Goal: Check status: Check status

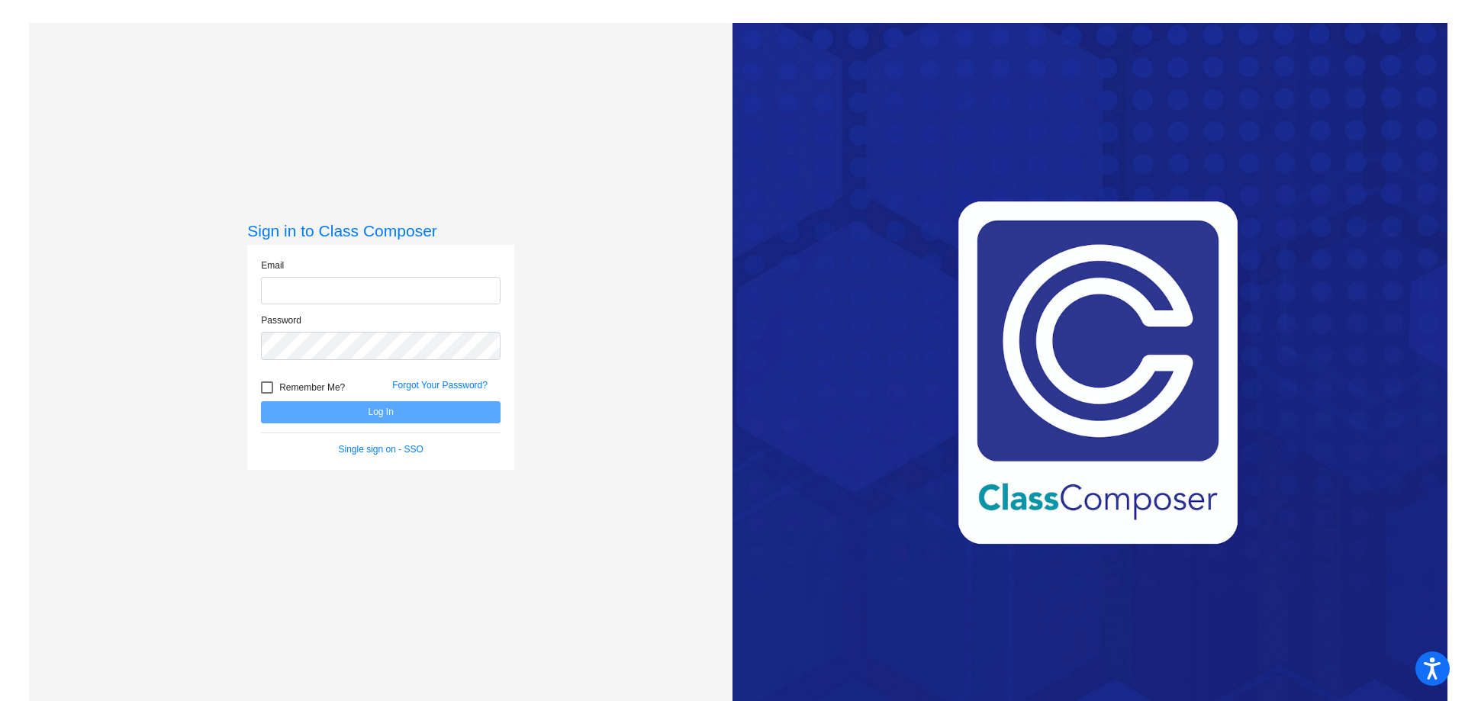
type input "[EMAIL_ADDRESS][DOMAIN_NAME]"
click at [406, 416] on button "Log In" at bounding box center [381, 412] width 240 height 22
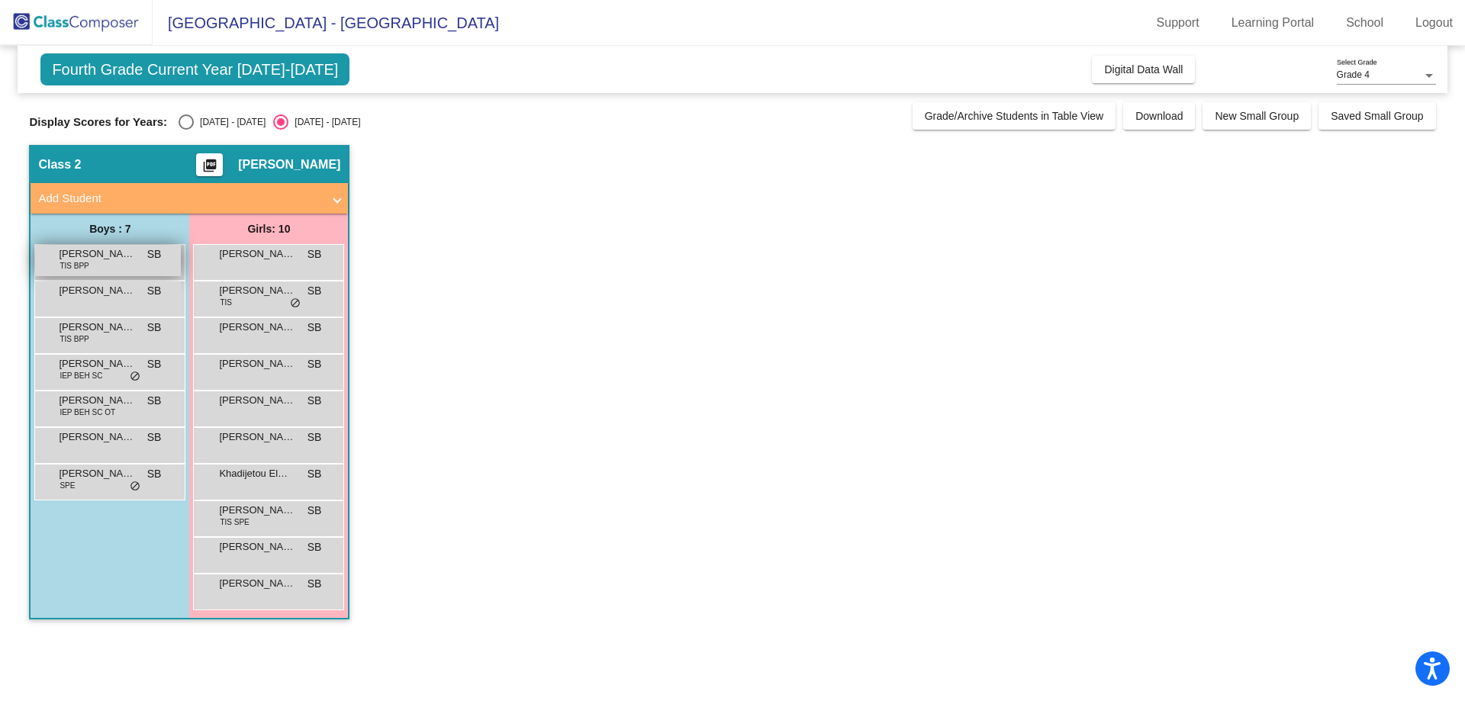
click at [111, 260] on span "[PERSON_NAME]" at bounding box center [97, 254] width 76 height 15
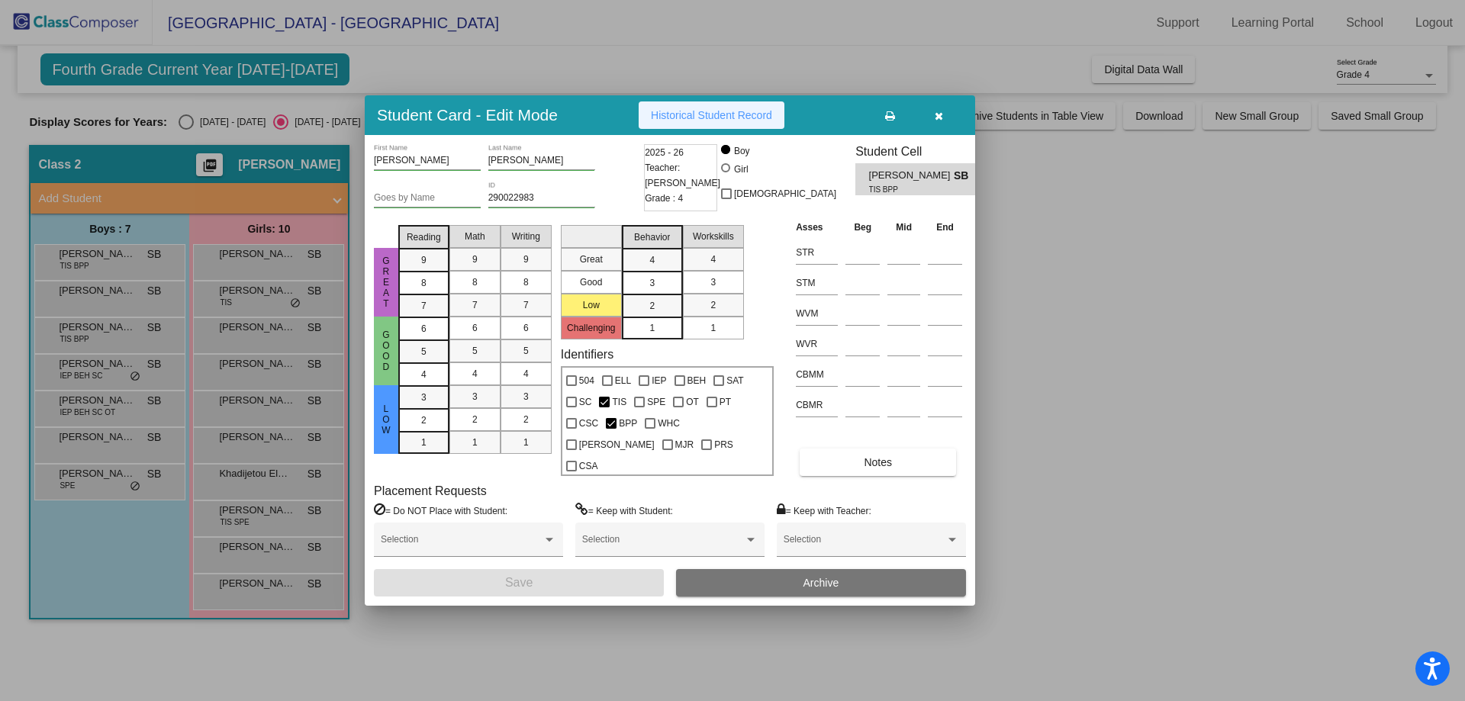
click at [669, 117] on button "Historical Student Record" at bounding box center [712, 115] width 146 height 27
click at [662, 121] on span "Historical Student Record" at bounding box center [711, 115] width 121 height 12
click at [940, 118] on button "button" at bounding box center [938, 115] width 49 height 27
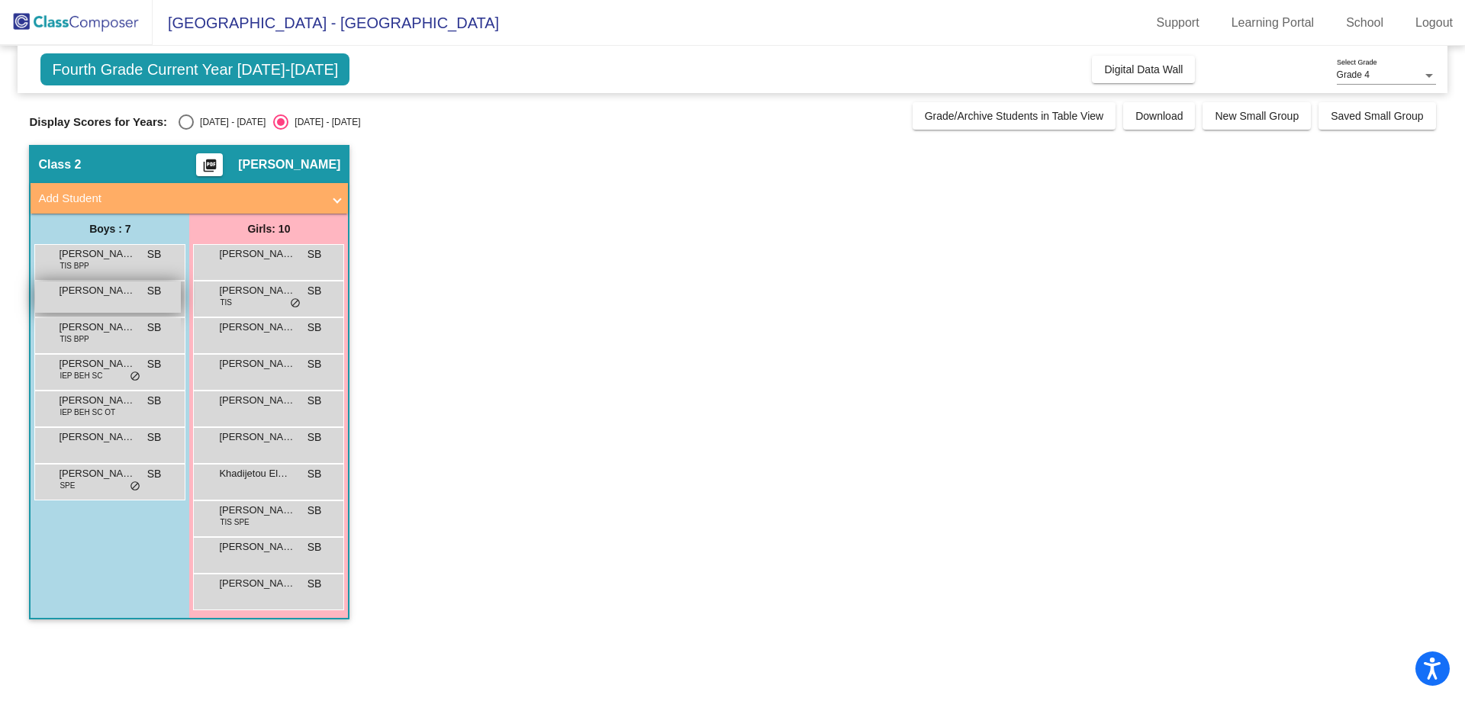
click at [92, 297] on span "[PERSON_NAME]" at bounding box center [97, 290] width 76 height 15
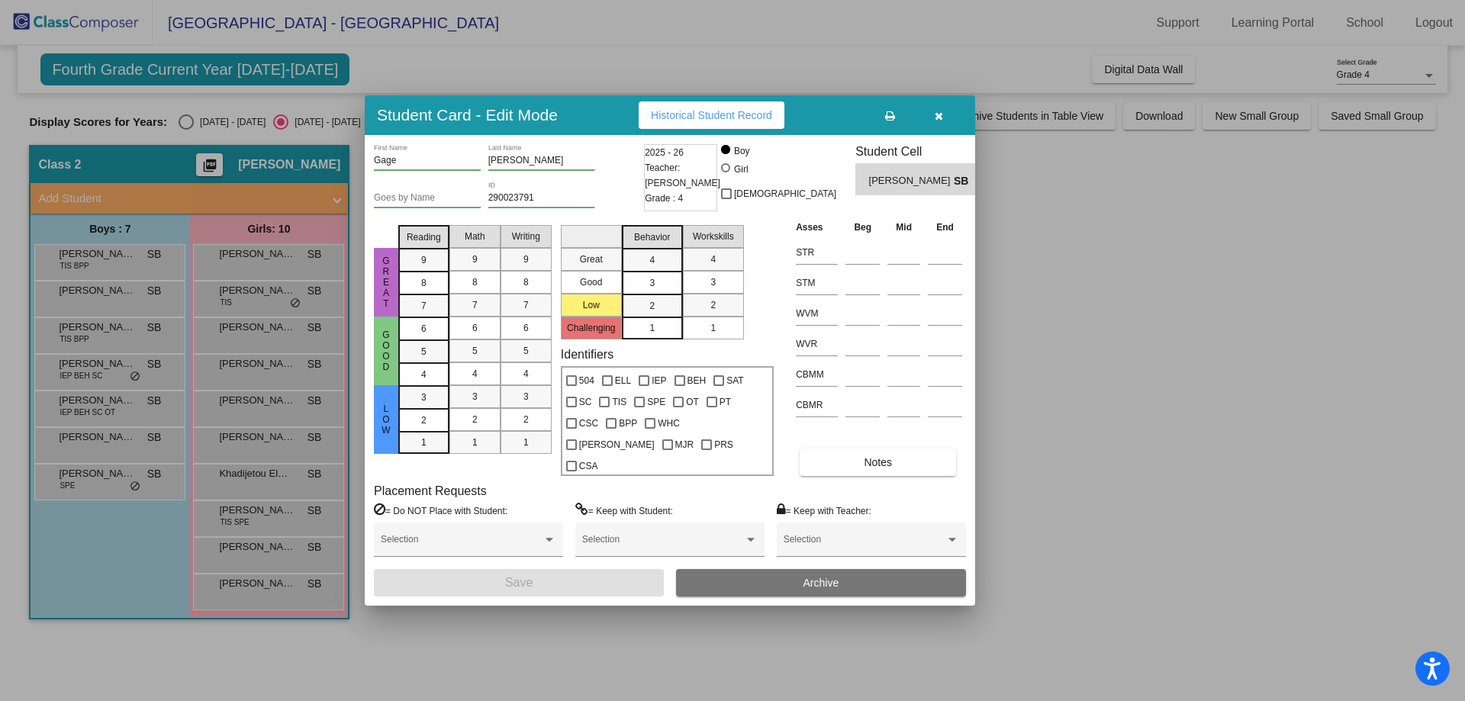
click at [717, 114] on button "Historical Student Record" at bounding box center [712, 115] width 146 height 27
click at [941, 121] on icon "button" at bounding box center [939, 116] width 8 height 11
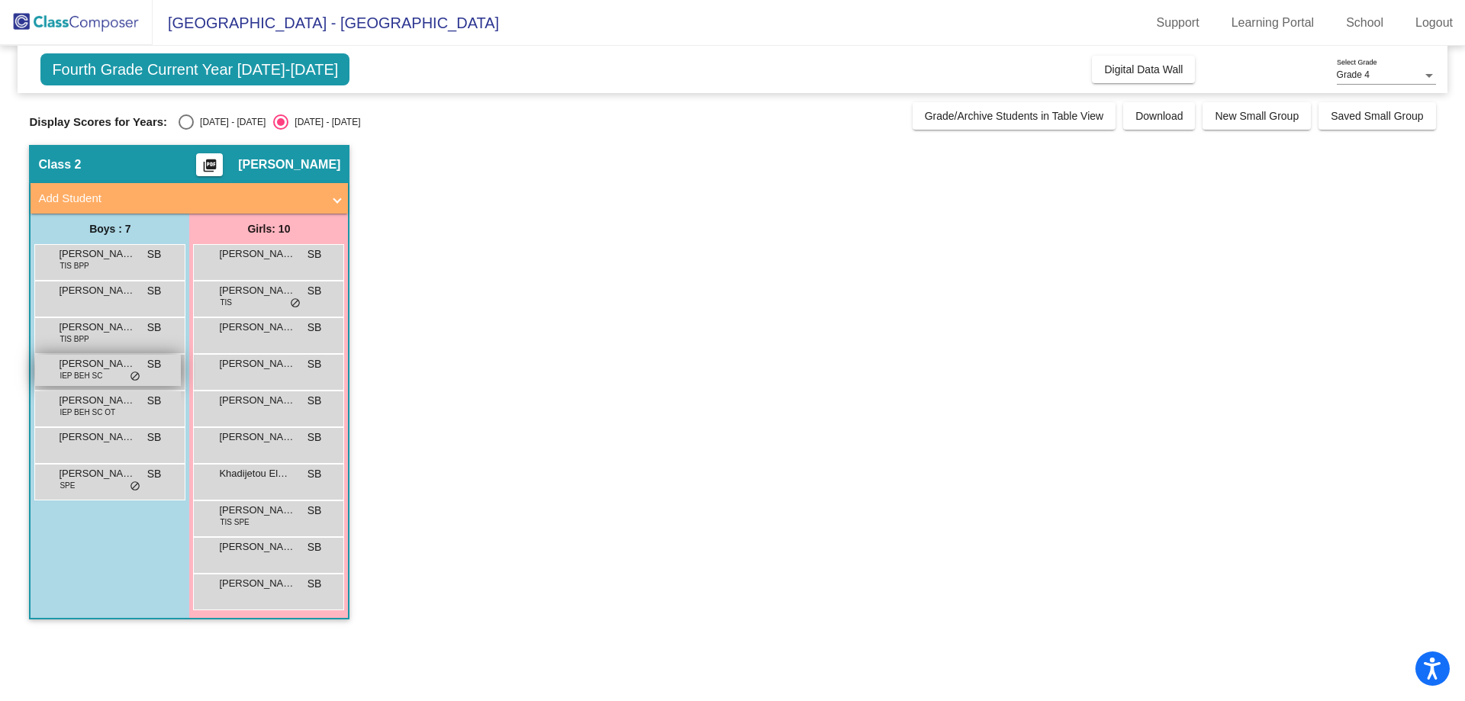
click at [88, 363] on span "[PERSON_NAME]" at bounding box center [97, 363] width 76 height 15
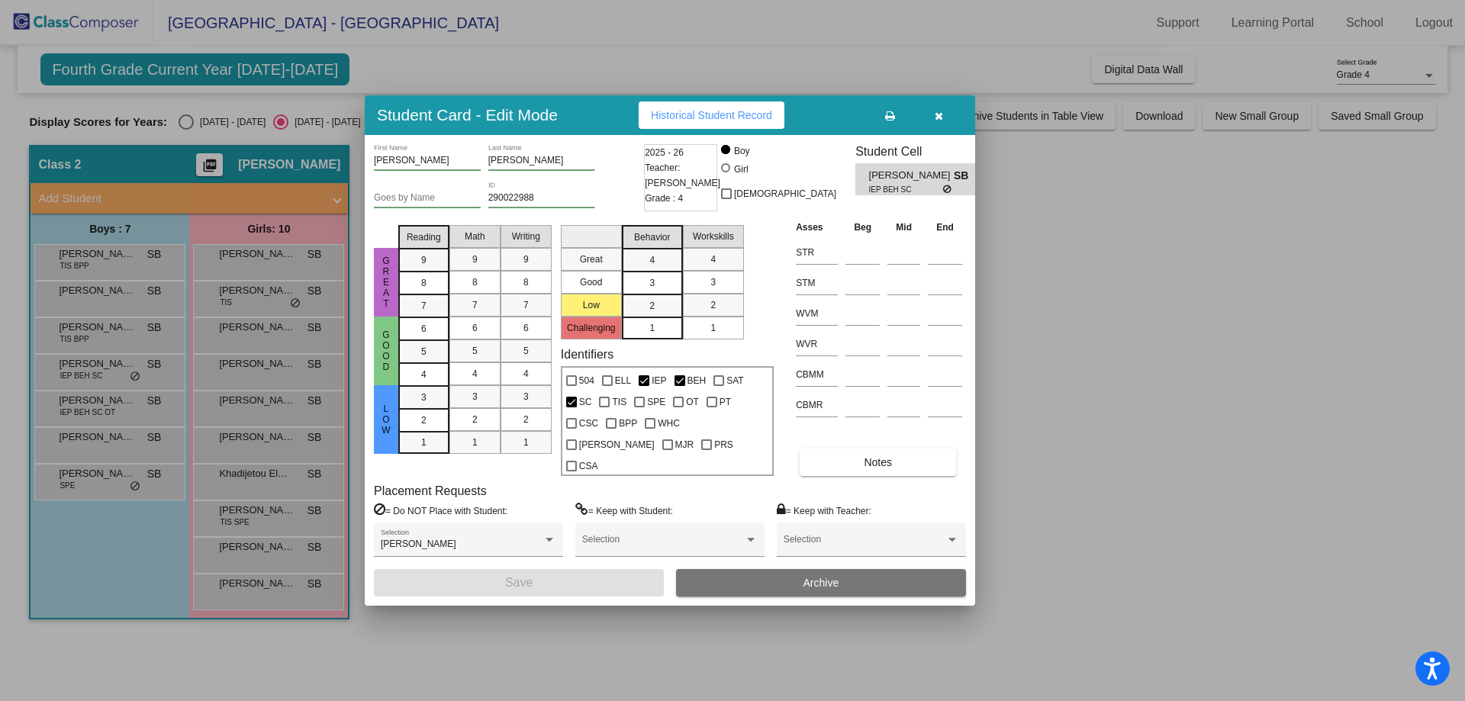
click at [681, 121] on span "Historical Student Record" at bounding box center [711, 115] width 121 height 12
click at [935, 121] on icon "button" at bounding box center [939, 116] width 8 height 11
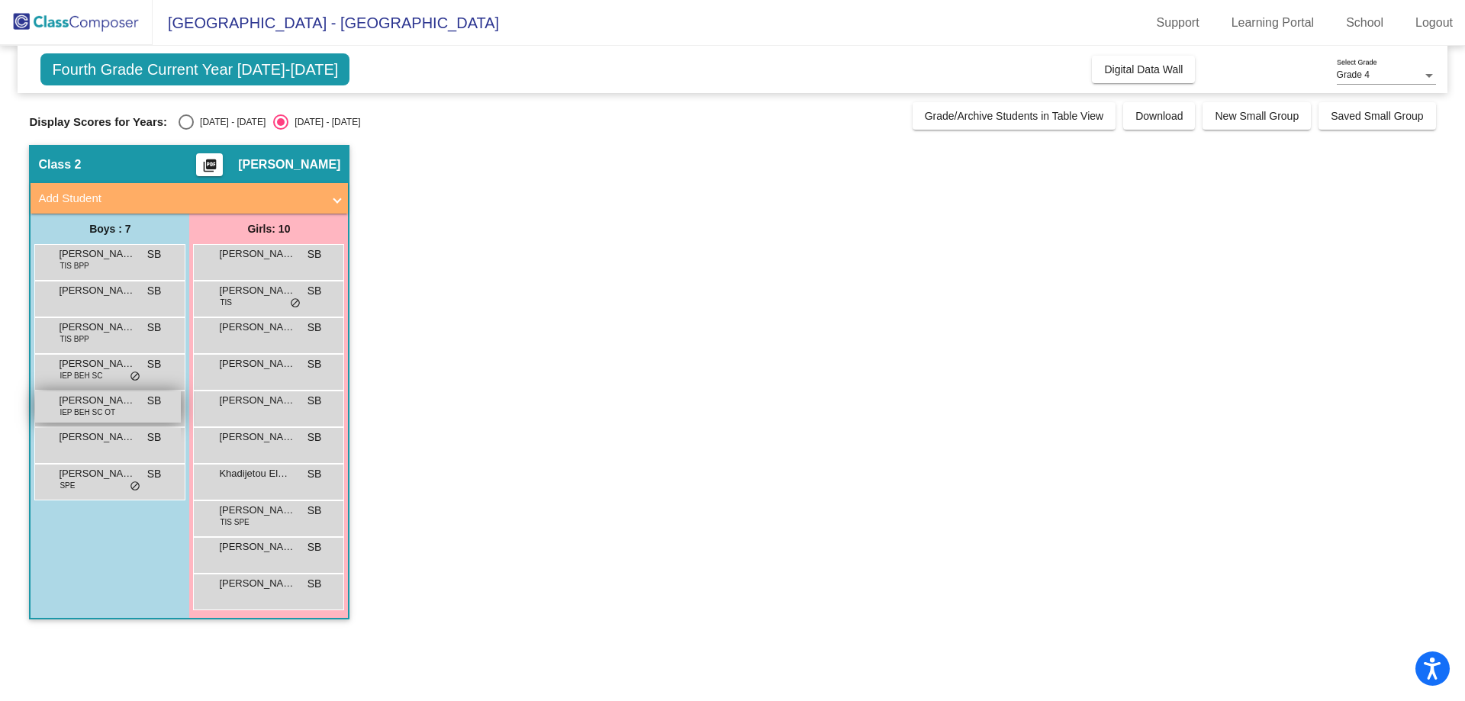
click at [94, 402] on span "[PERSON_NAME]" at bounding box center [97, 400] width 76 height 15
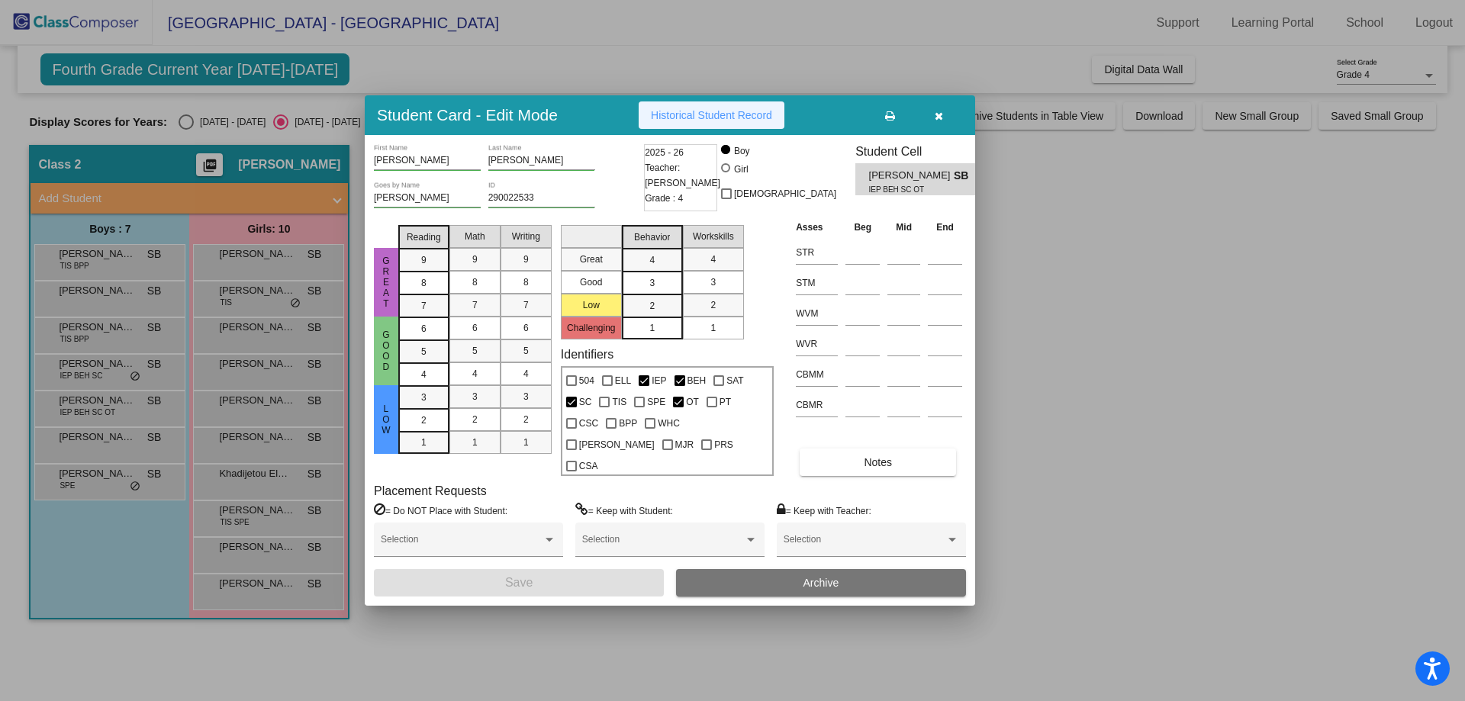
click at [653, 129] on button "Historical Student Record" at bounding box center [712, 115] width 146 height 27
click at [935, 121] on icon "button" at bounding box center [939, 116] width 8 height 11
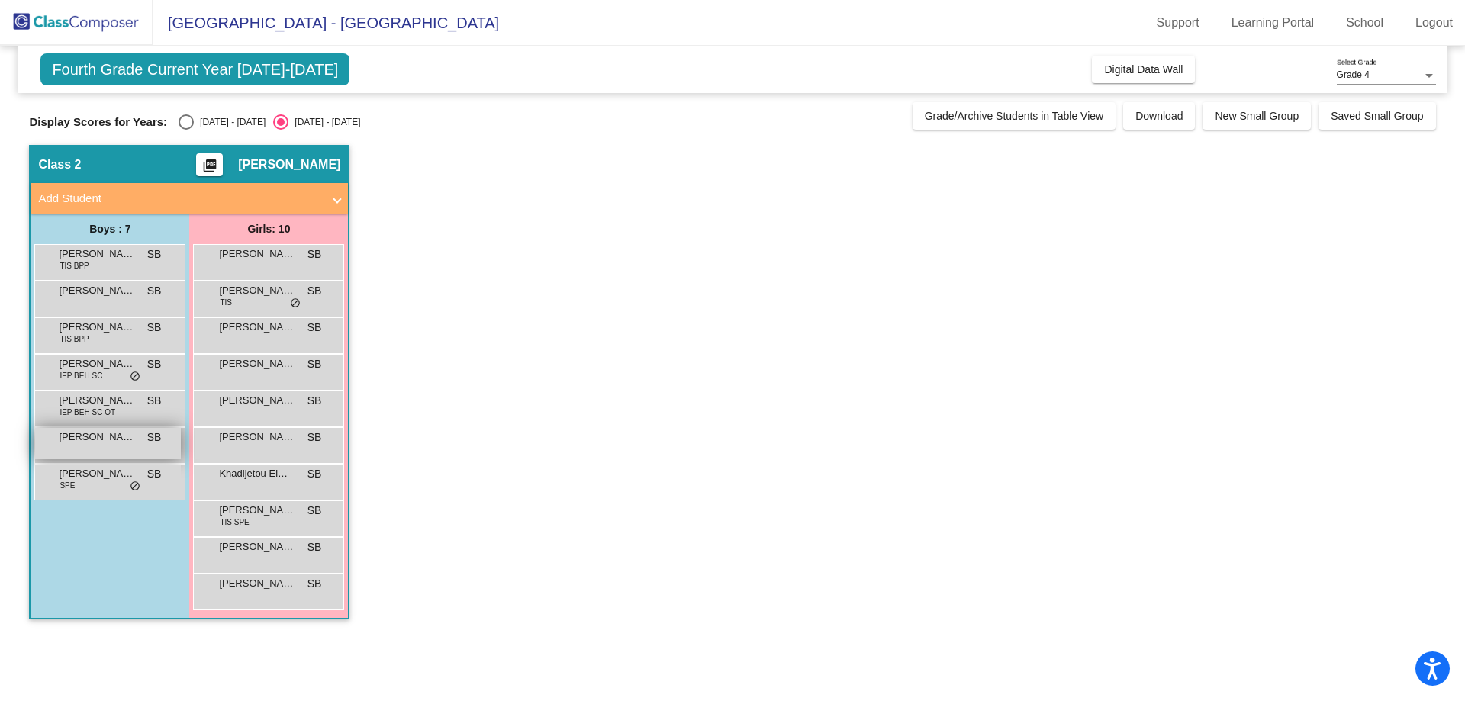
click at [88, 437] on span "[PERSON_NAME]" at bounding box center [97, 437] width 76 height 15
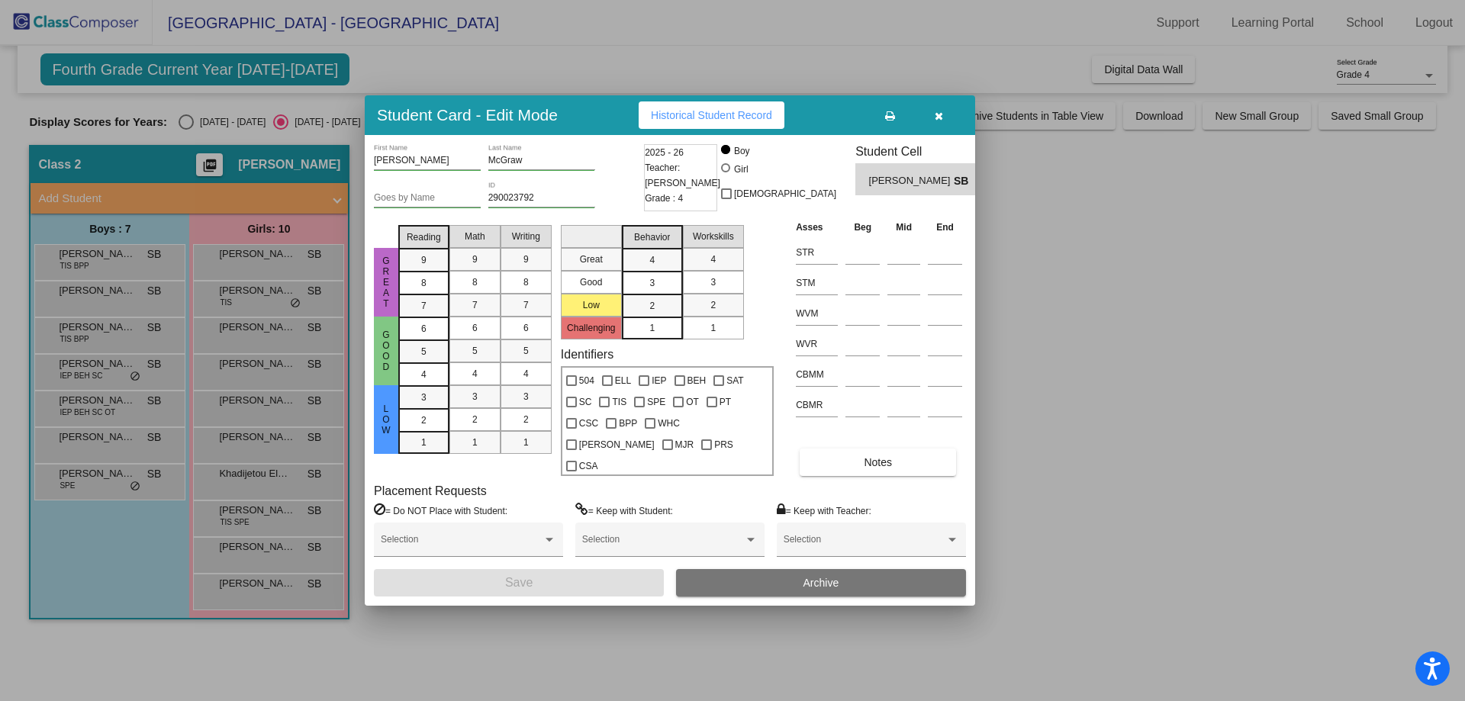
click at [753, 121] on span "Historical Student Record" at bounding box center [711, 115] width 121 height 12
click at [937, 121] on icon "button" at bounding box center [939, 116] width 8 height 11
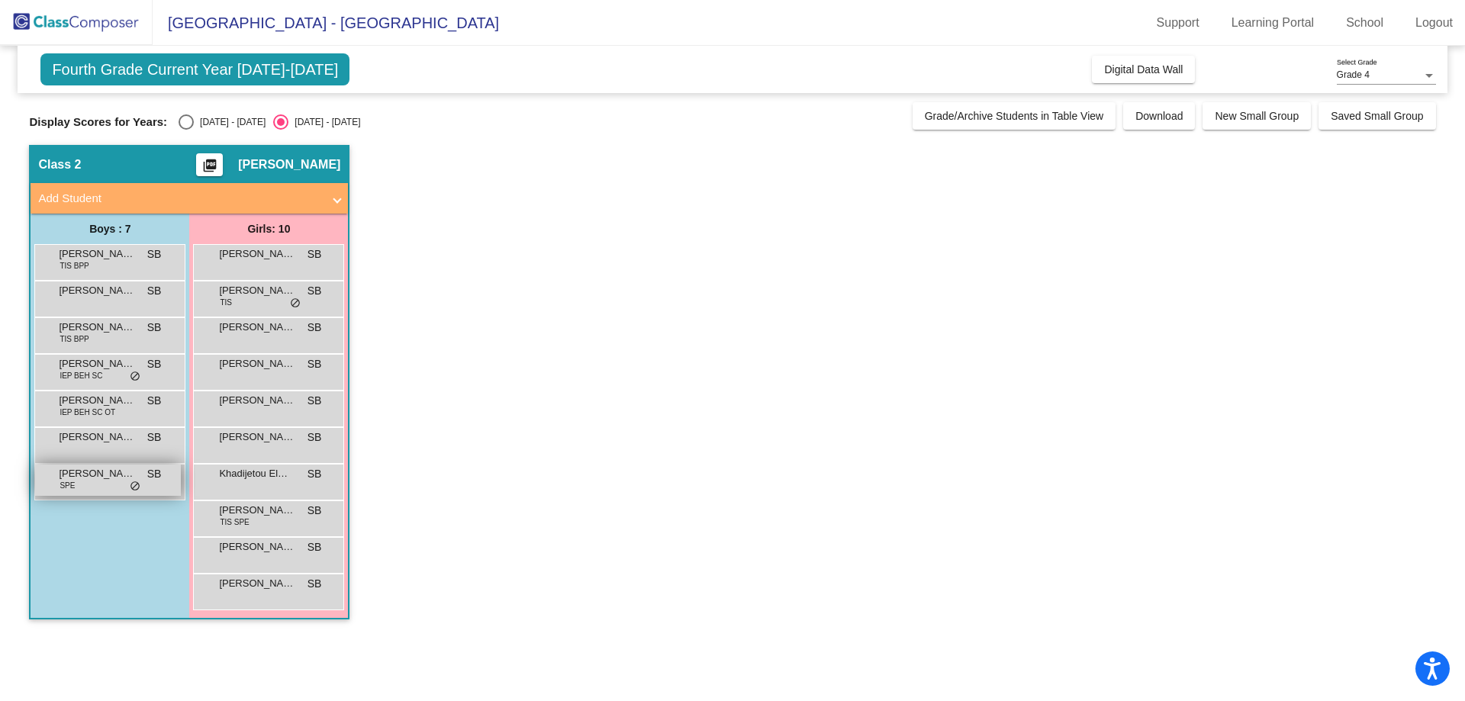
click at [87, 478] on span "[PERSON_NAME]" at bounding box center [97, 473] width 76 height 15
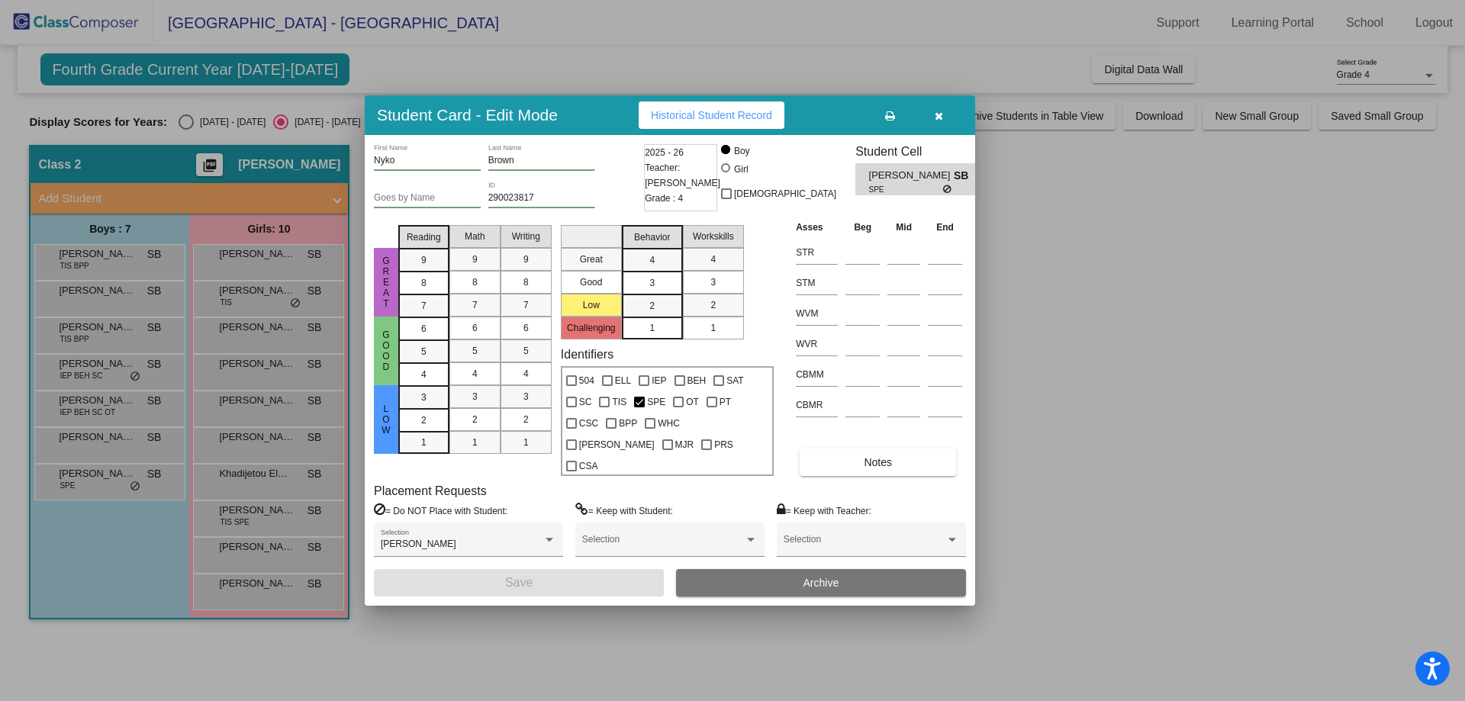
click at [722, 121] on span "Historical Student Record" at bounding box center [711, 115] width 121 height 12
click at [940, 121] on icon "button" at bounding box center [939, 116] width 8 height 11
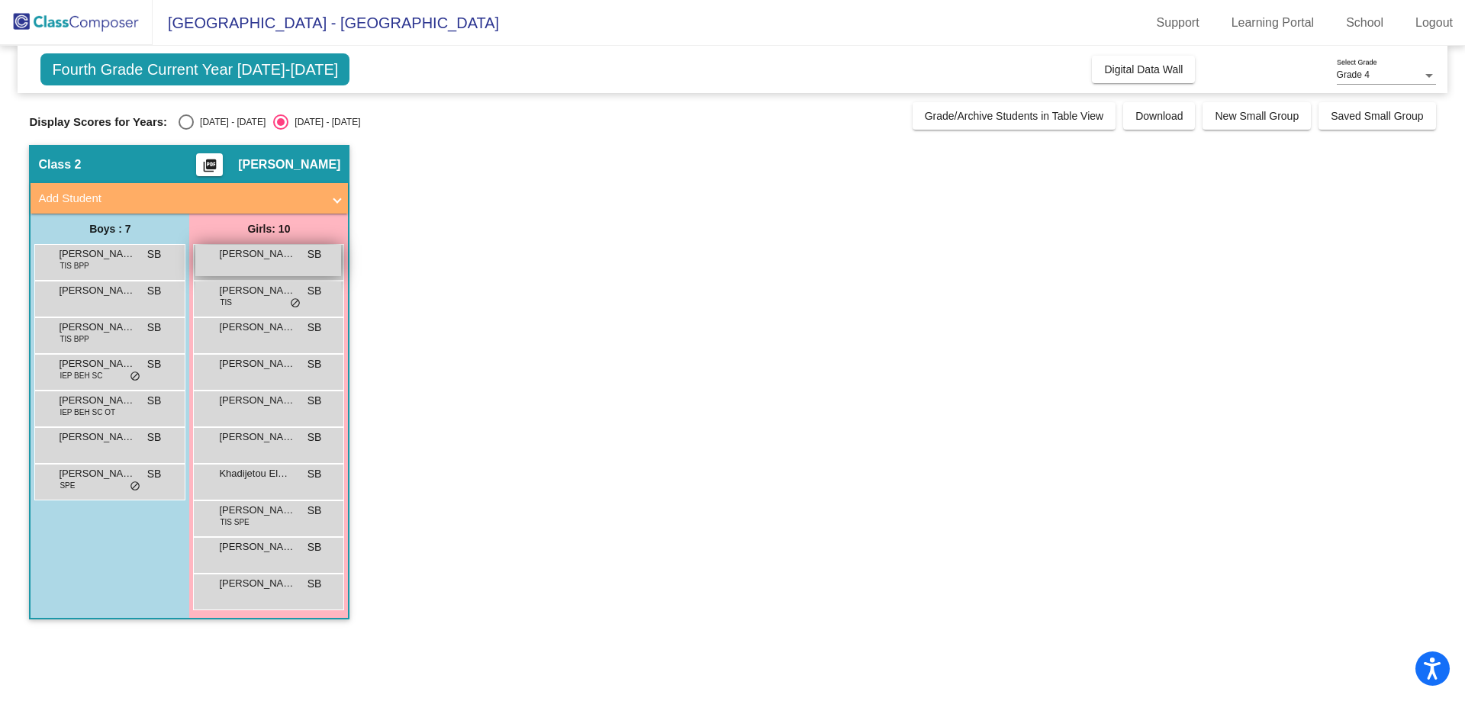
click at [242, 253] on span "[PERSON_NAME]" at bounding box center [257, 254] width 76 height 15
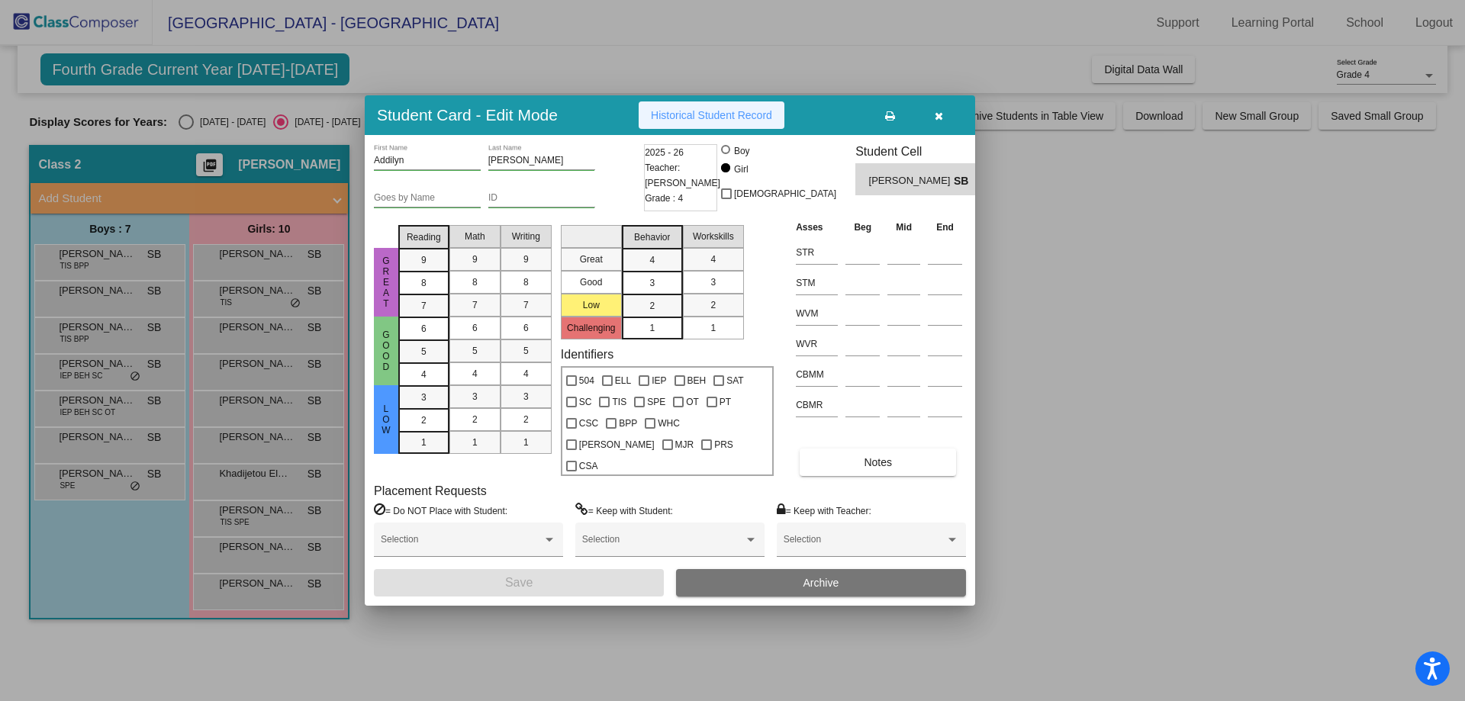
click at [682, 121] on span "Historical Student Record" at bounding box center [711, 115] width 121 height 12
click at [944, 127] on button "button" at bounding box center [938, 115] width 49 height 27
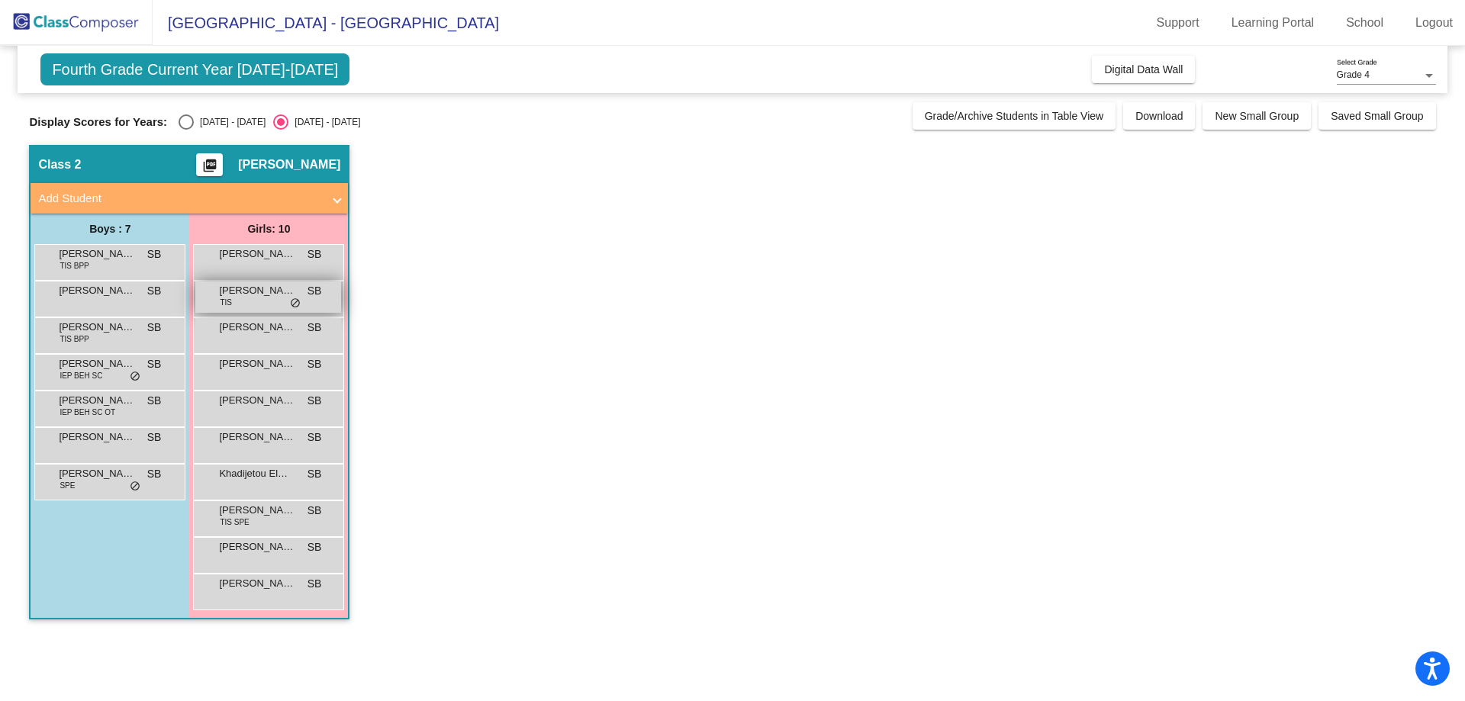
click at [247, 301] on div "[PERSON_NAME] TIS SB lock do_not_disturb_alt" at bounding box center [268, 297] width 146 height 31
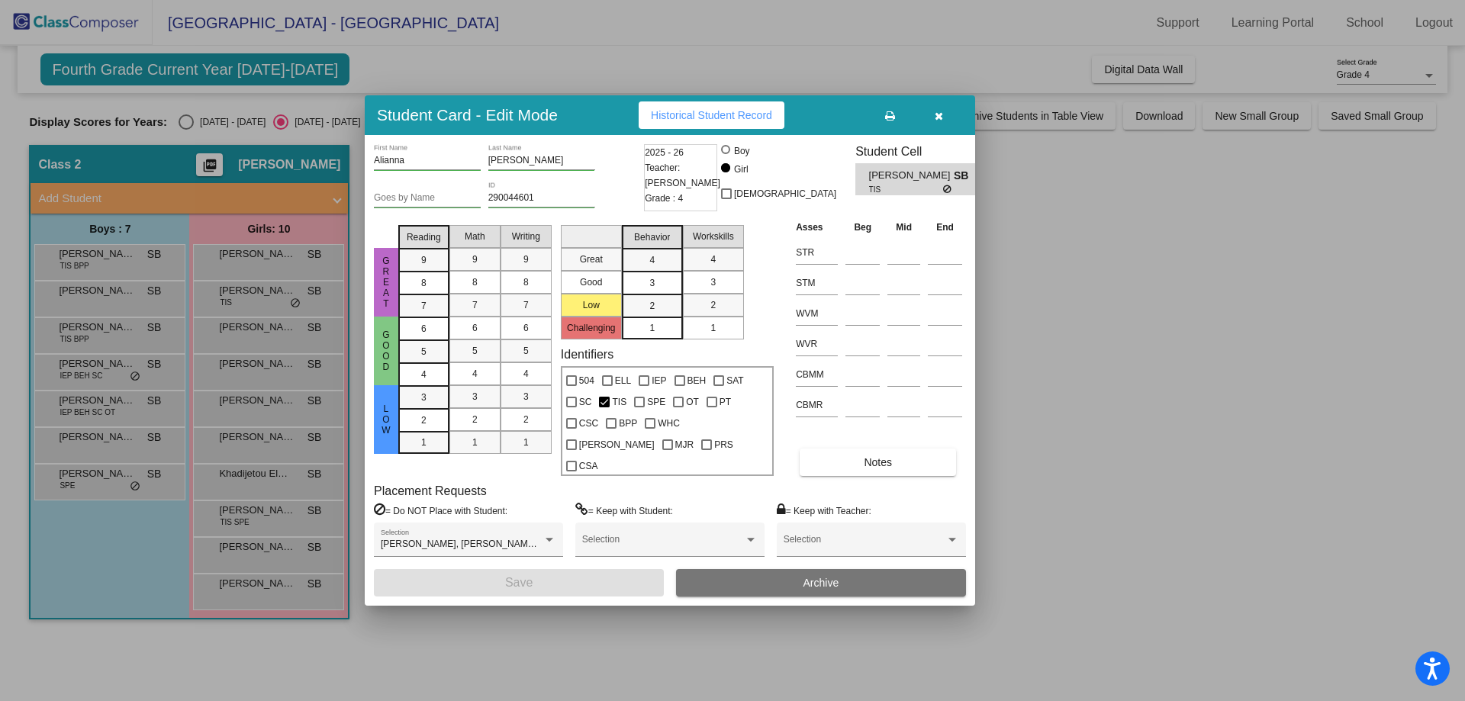
click at [719, 129] on button "Historical Student Record" at bounding box center [712, 115] width 146 height 27
click at [939, 129] on button "button" at bounding box center [938, 115] width 49 height 27
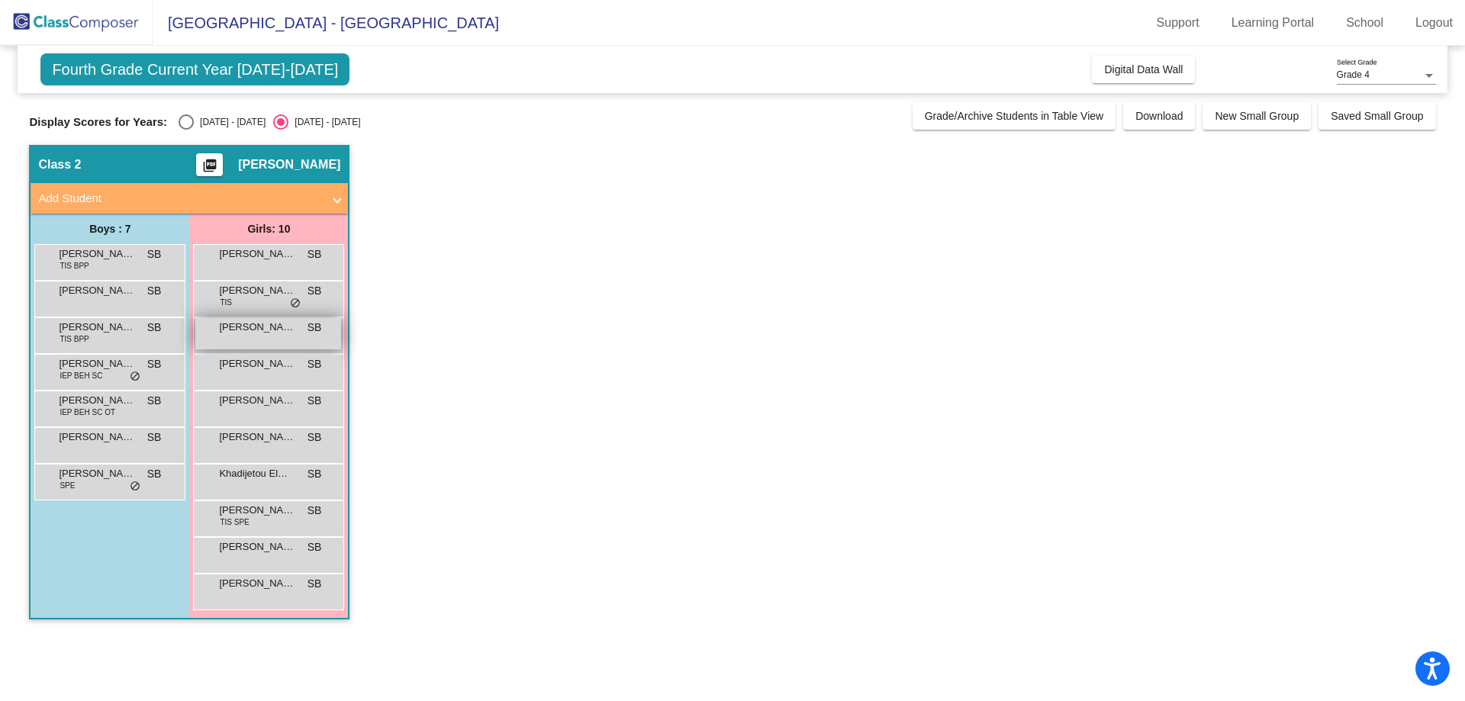
click at [244, 339] on div "[PERSON_NAME] SB lock do_not_disturb_alt" at bounding box center [268, 333] width 146 height 31
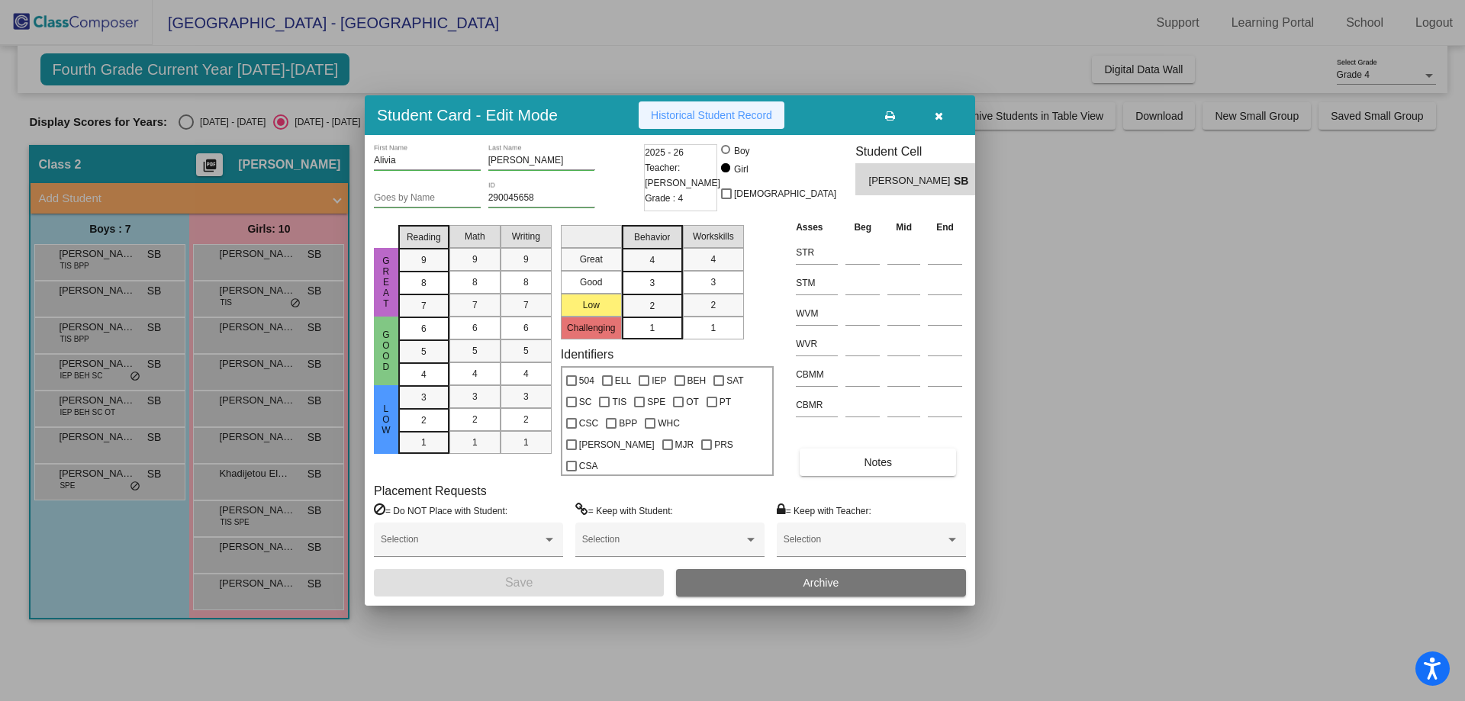
click at [725, 121] on span "Historical Student Record" at bounding box center [711, 115] width 121 height 12
click at [936, 120] on span "button" at bounding box center [939, 115] width 8 height 12
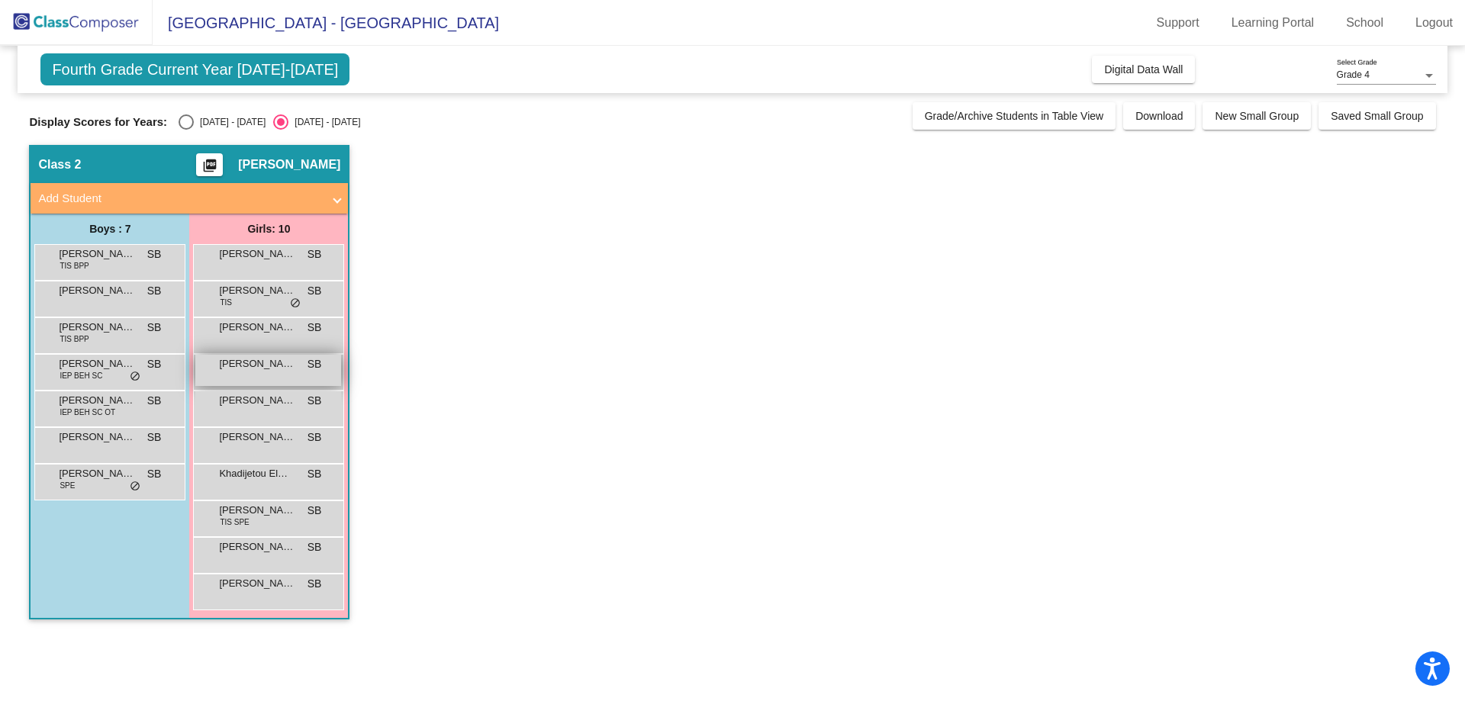
click at [268, 378] on div "[PERSON_NAME] SB lock do_not_disturb_alt" at bounding box center [268, 370] width 146 height 31
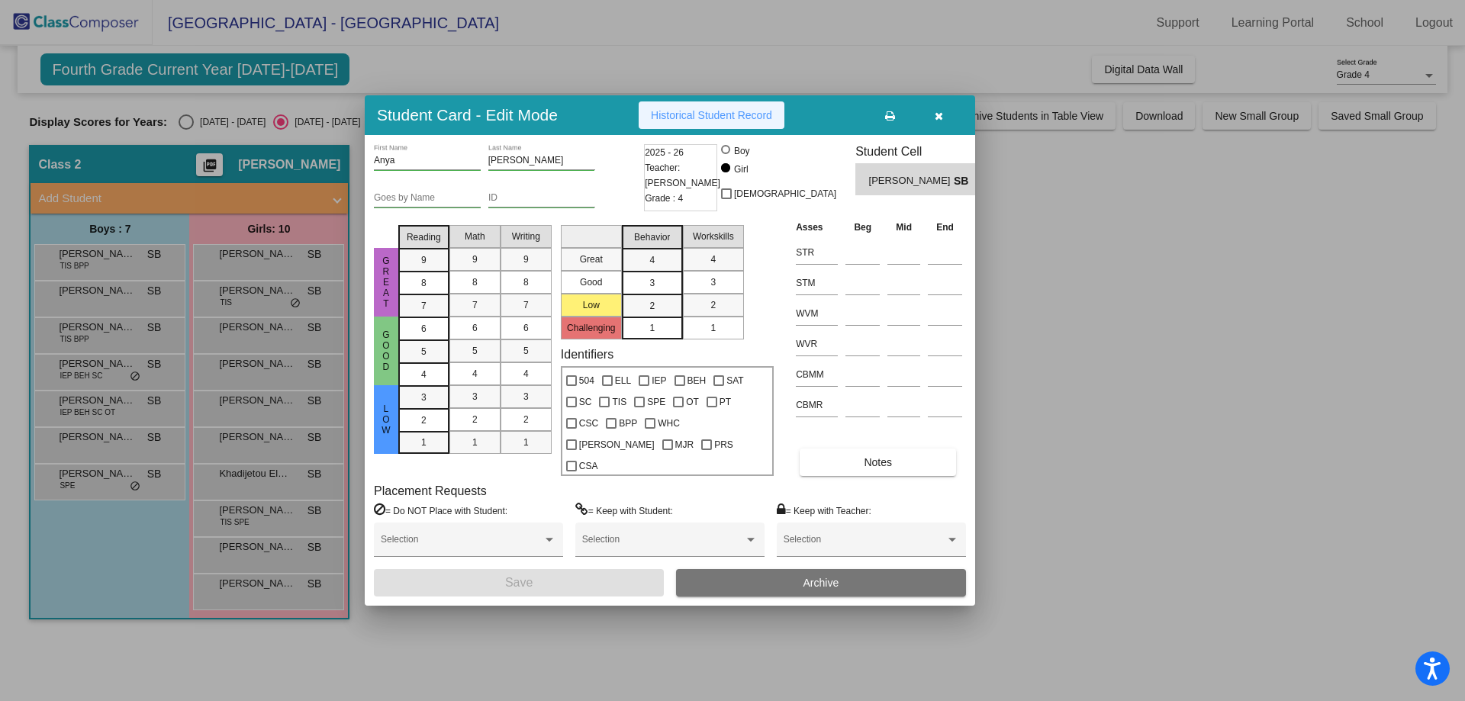
click at [722, 121] on span "Historical Student Record" at bounding box center [711, 115] width 121 height 12
click at [933, 127] on button "button" at bounding box center [938, 115] width 49 height 27
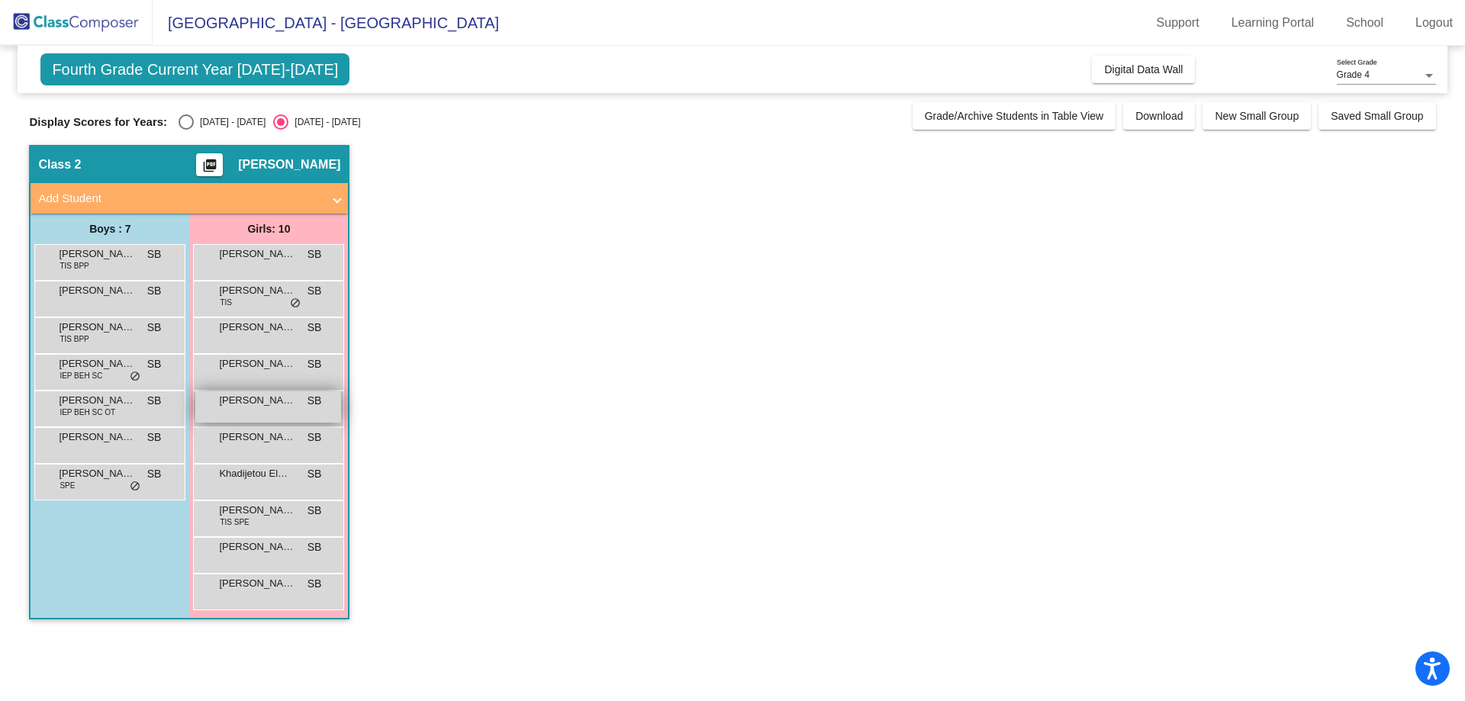
click at [255, 409] on div "Che'[PERSON_NAME] SB lock do_not_disturb_alt" at bounding box center [268, 407] width 146 height 31
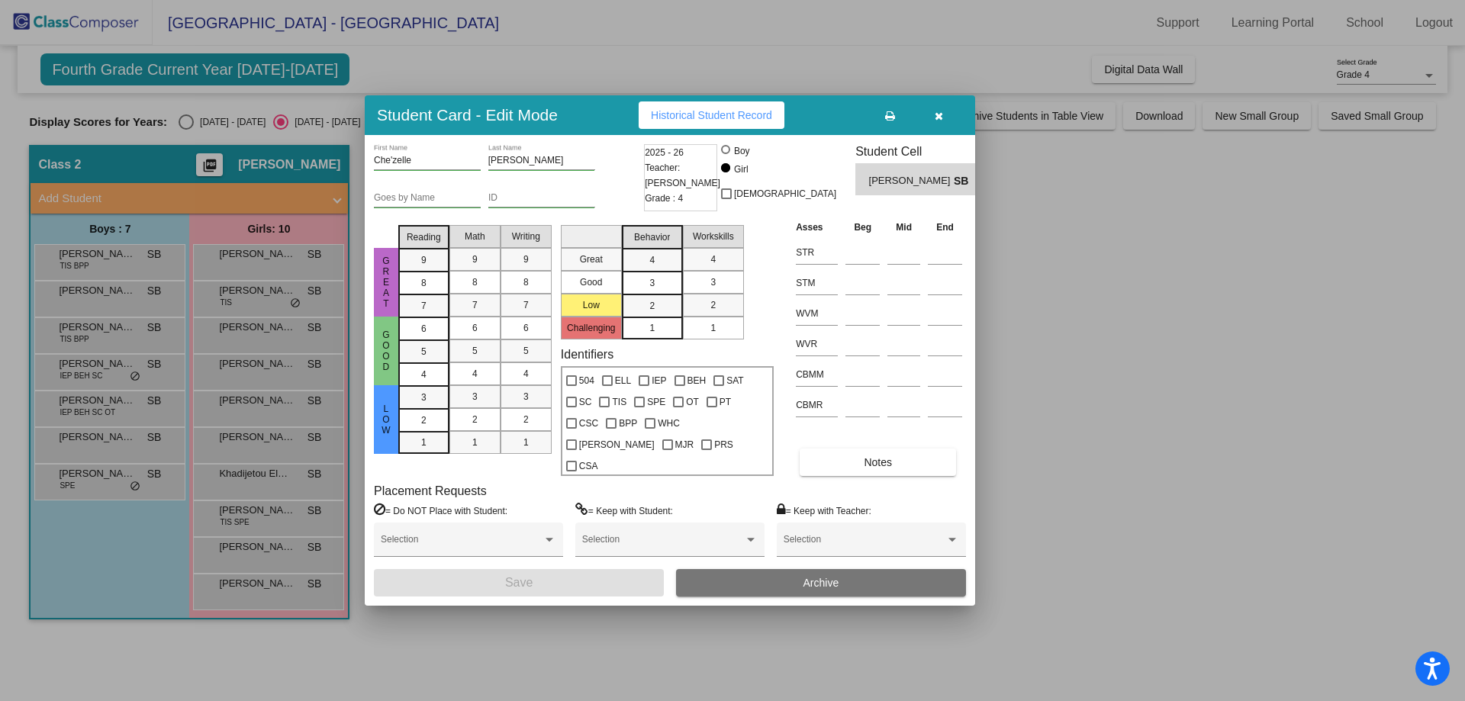
click at [672, 114] on button "Historical Student Record" at bounding box center [712, 115] width 146 height 27
click at [953, 125] on button "button" at bounding box center [938, 115] width 49 height 27
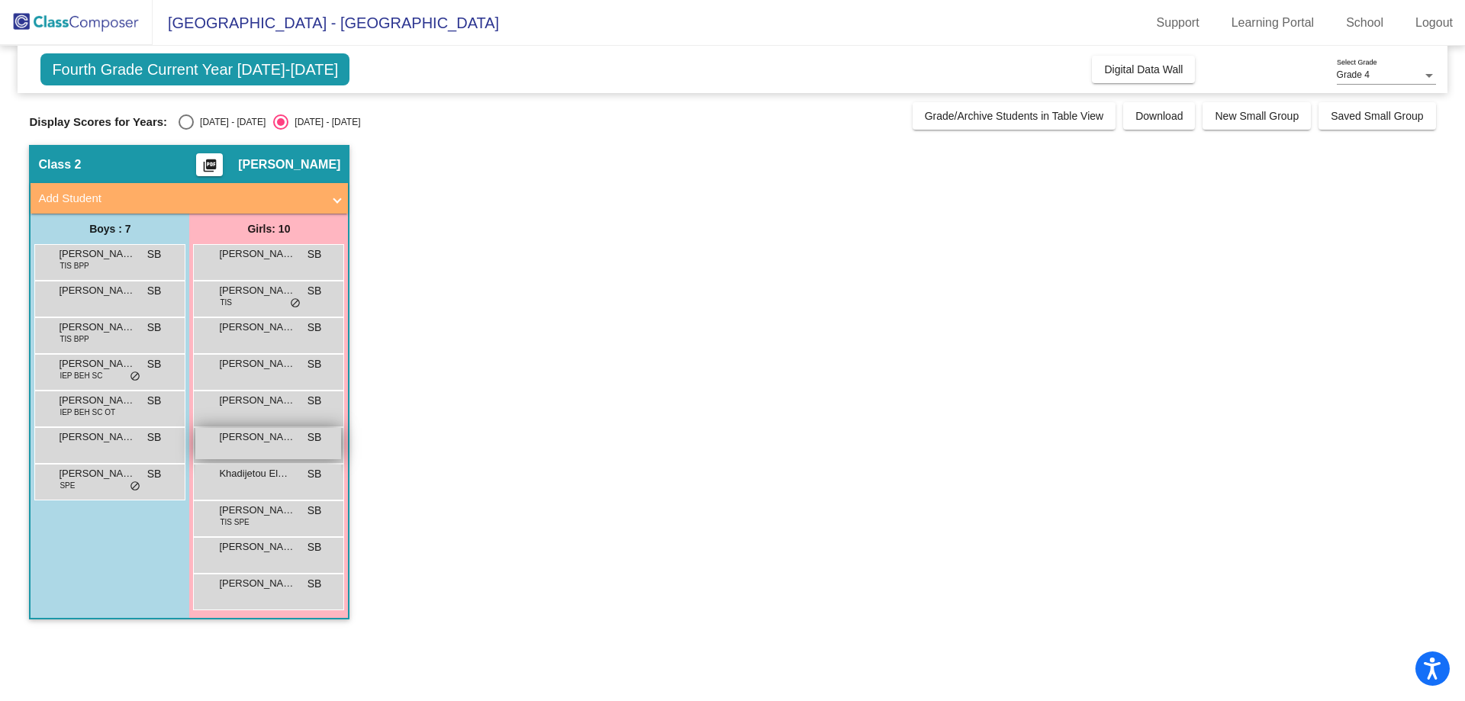
click at [249, 449] on div "[PERSON_NAME] SB lock do_not_disturb_alt" at bounding box center [268, 443] width 146 height 31
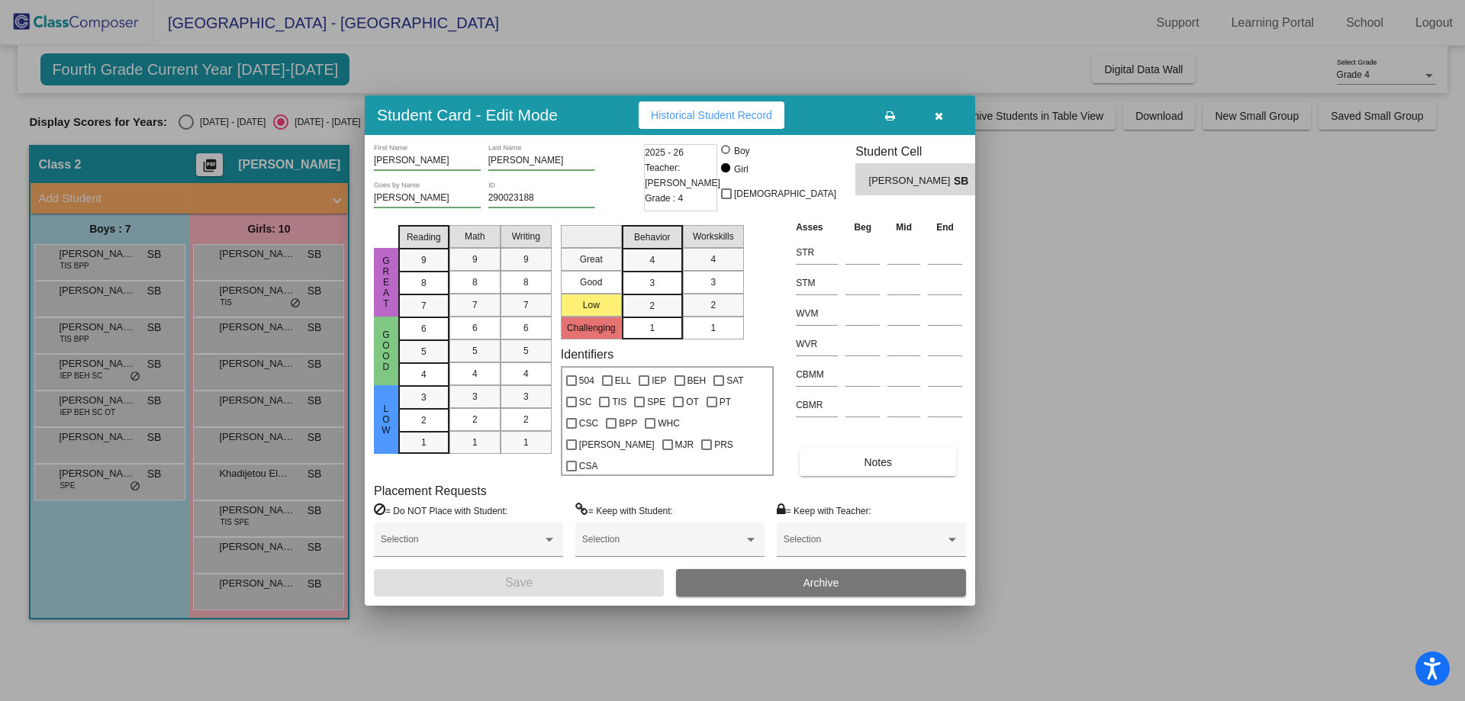
click at [690, 118] on button "Historical Student Record" at bounding box center [712, 115] width 146 height 27
click at [946, 129] on button "button" at bounding box center [938, 115] width 49 height 27
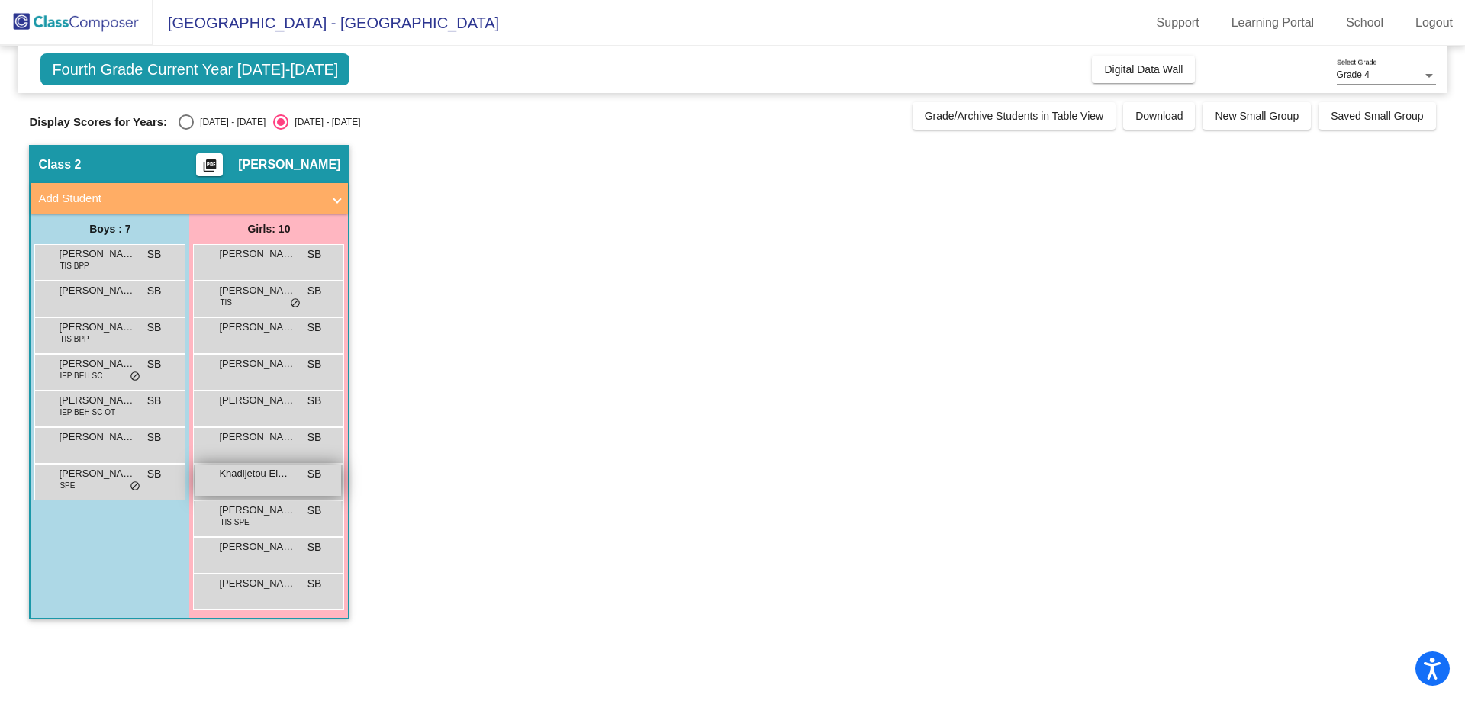
click at [266, 485] on div "Khadijetou Elmine SB lock do_not_disturb_alt" at bounding box center [268, 480] width 146 height 31
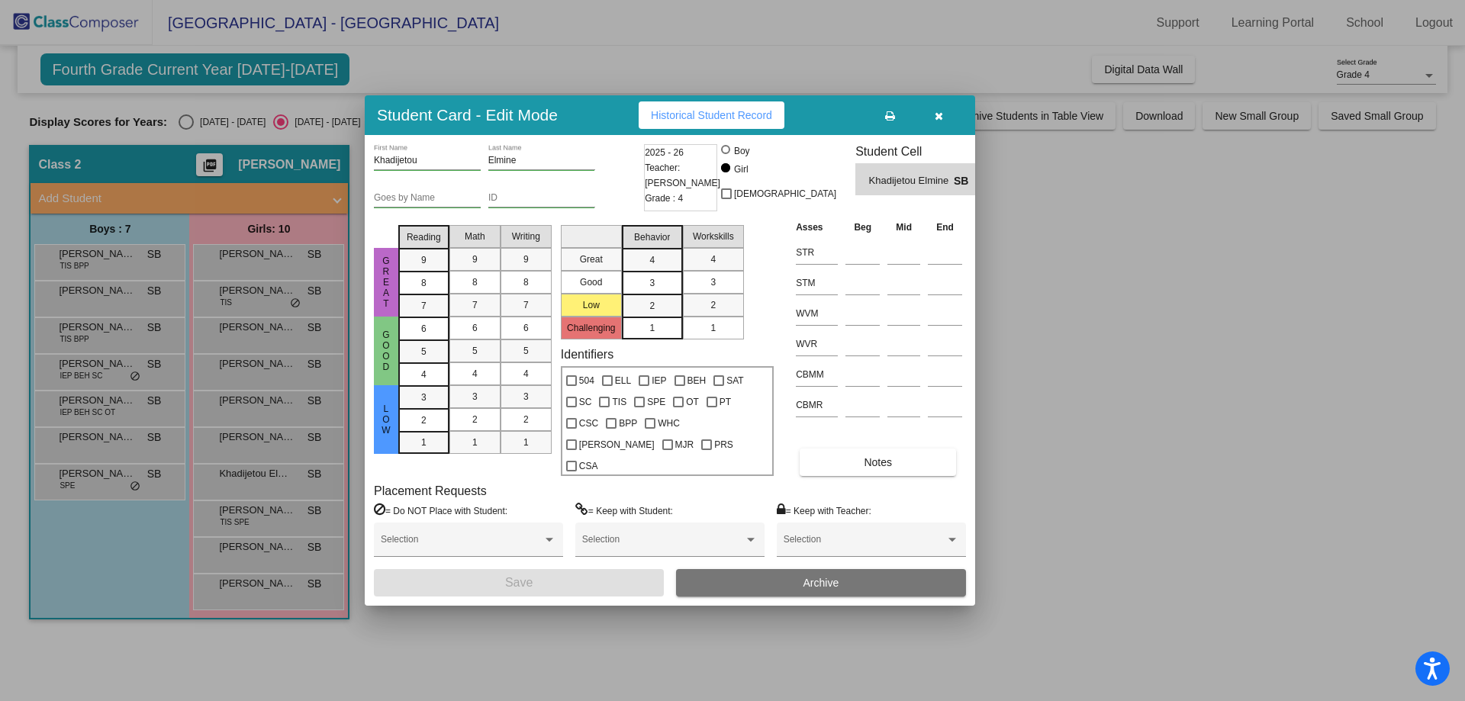
click at [659, 121] on span "Historical Student Record" at bounding box center [711, 115] width 121 height 12
click at [943, 121] on span "button" at bounding box center [939, 115] width 8 height 12
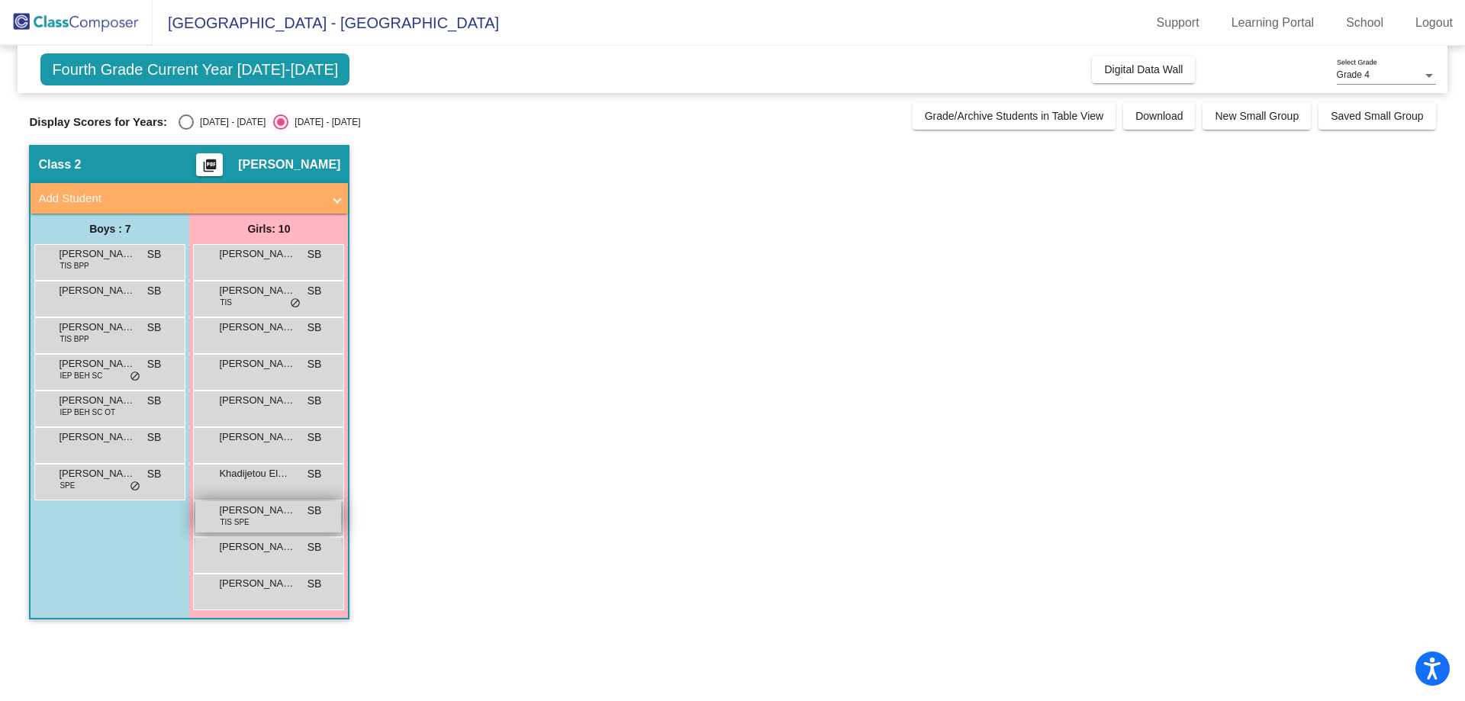
click at [270, 525] on div "[PERSON_NAME] TIS SPE SB lock do_not_disturb_alt" at bounding box center [268, 516] width 146 height 31
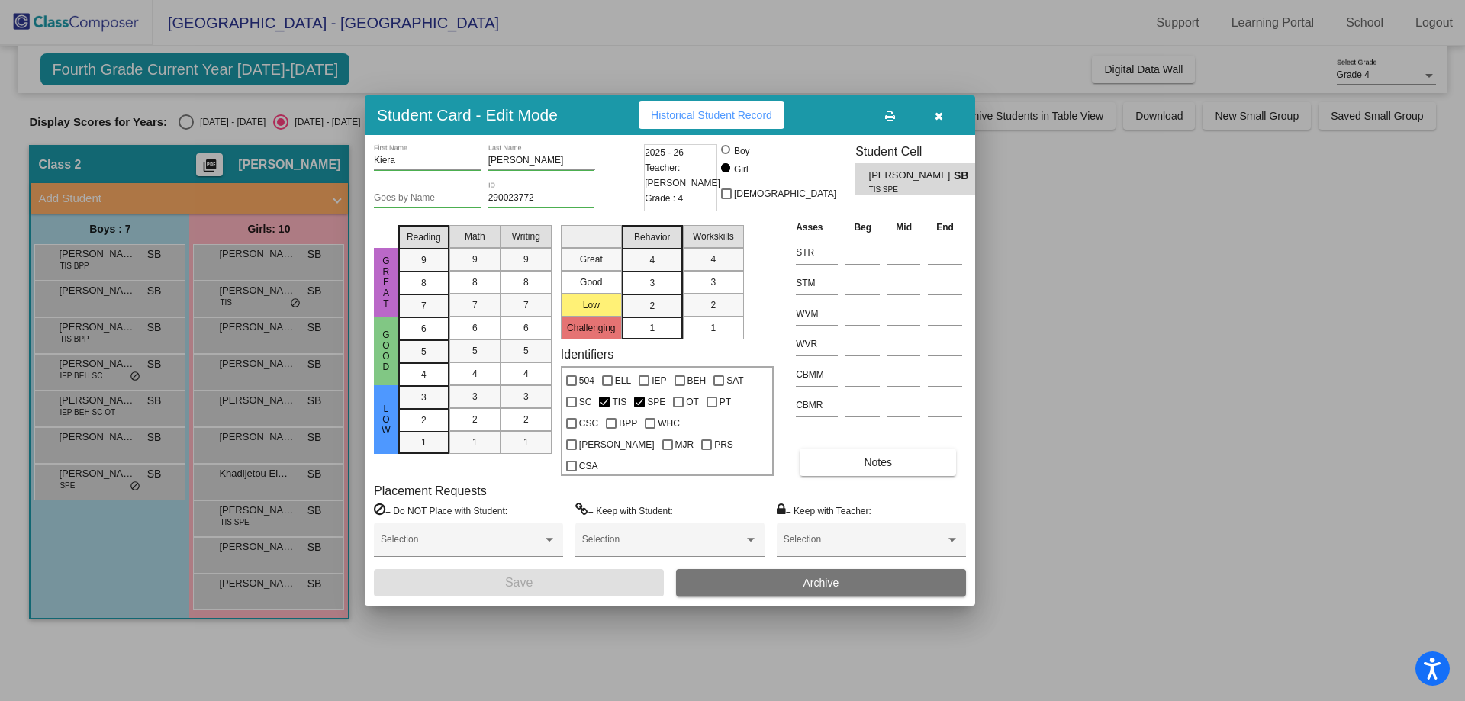
click at [708, 121] on span "Historical Student Record" at bounding box center [711, 115] width 121 height 12
click at [937, 121] on icon "button" at bounding box center [939, 116] width 8 height 11
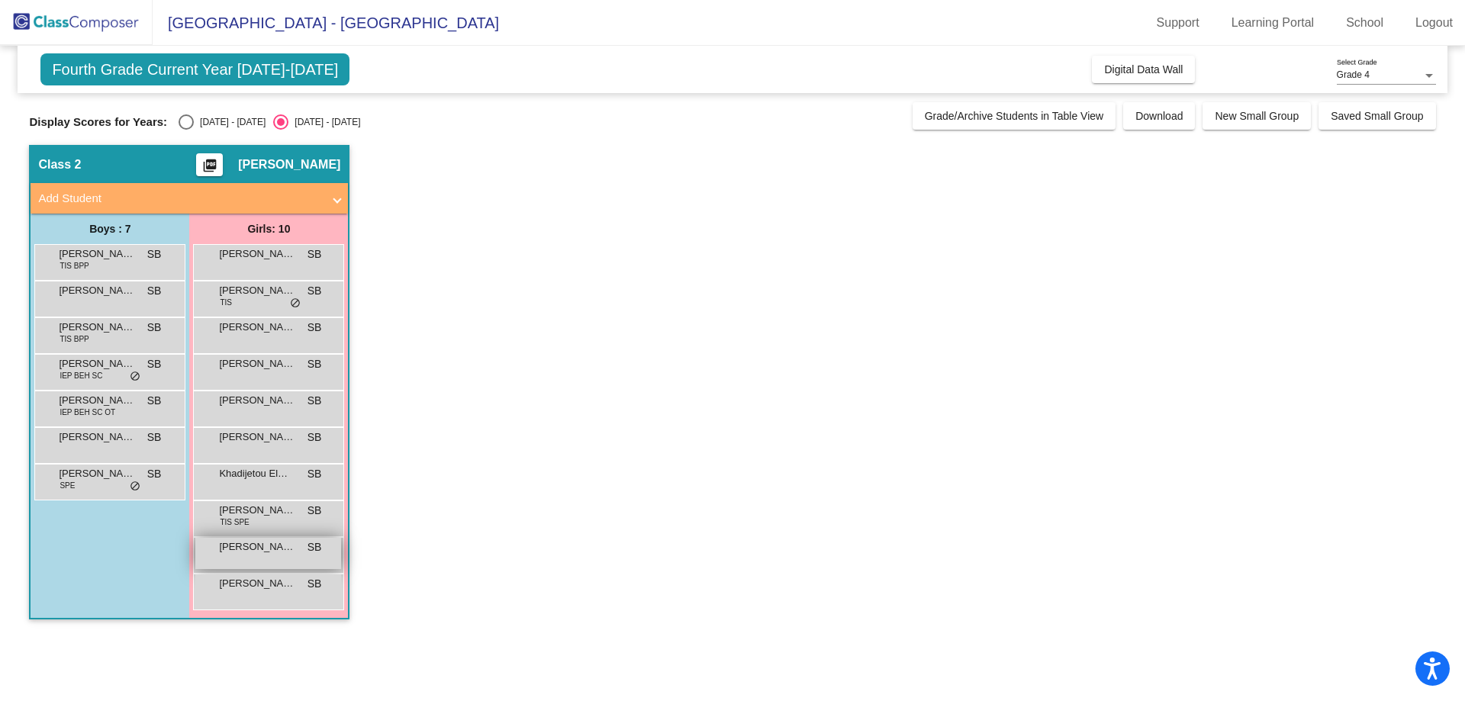
click at [248, 557] on div "[PERSON_NAME] SB lock do_not_disturb_alt" at bounding box center [268, 553] width 146 height 31
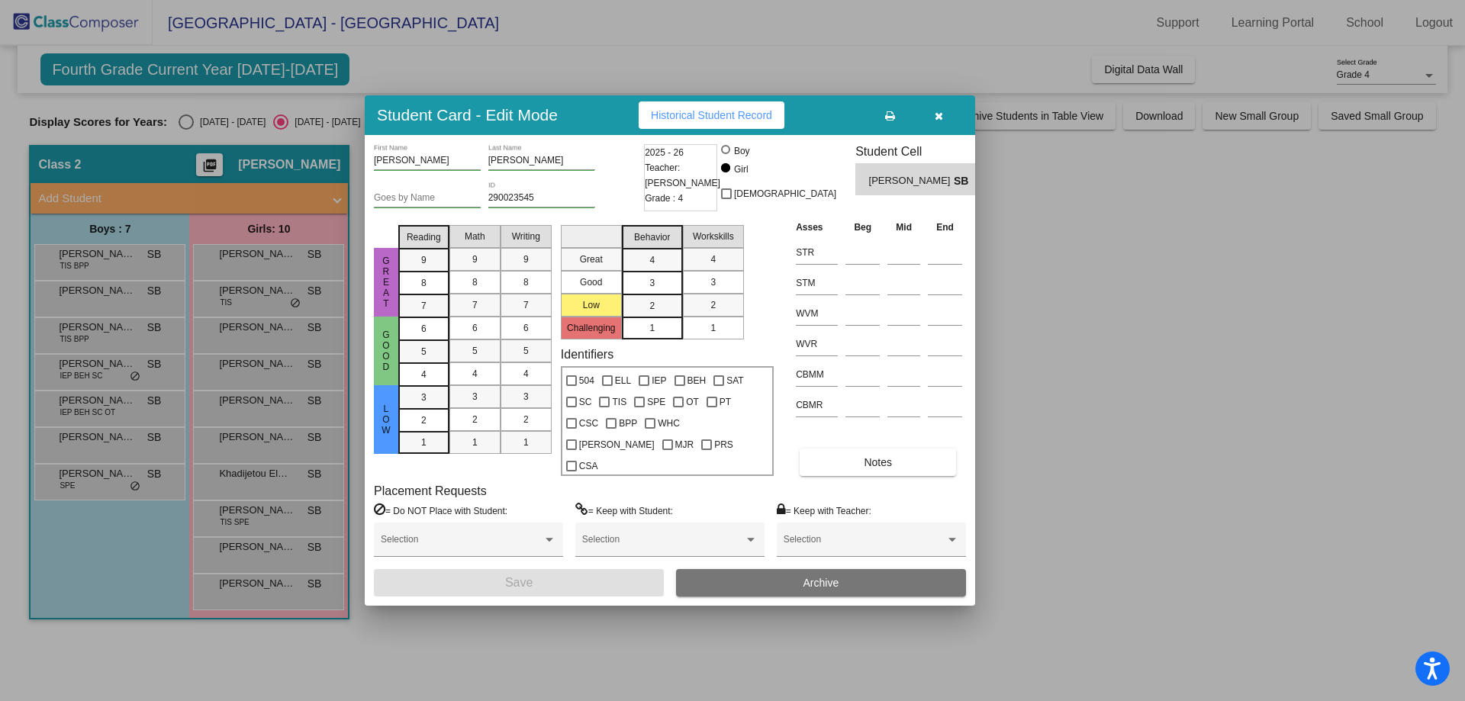
click at [761, 121] on span "Historical Student Record" at bounding box center [711, 115] width 121 height 12
click at [939, 121] on icon "button" at bounding box center [939, 116] width 8 height 11
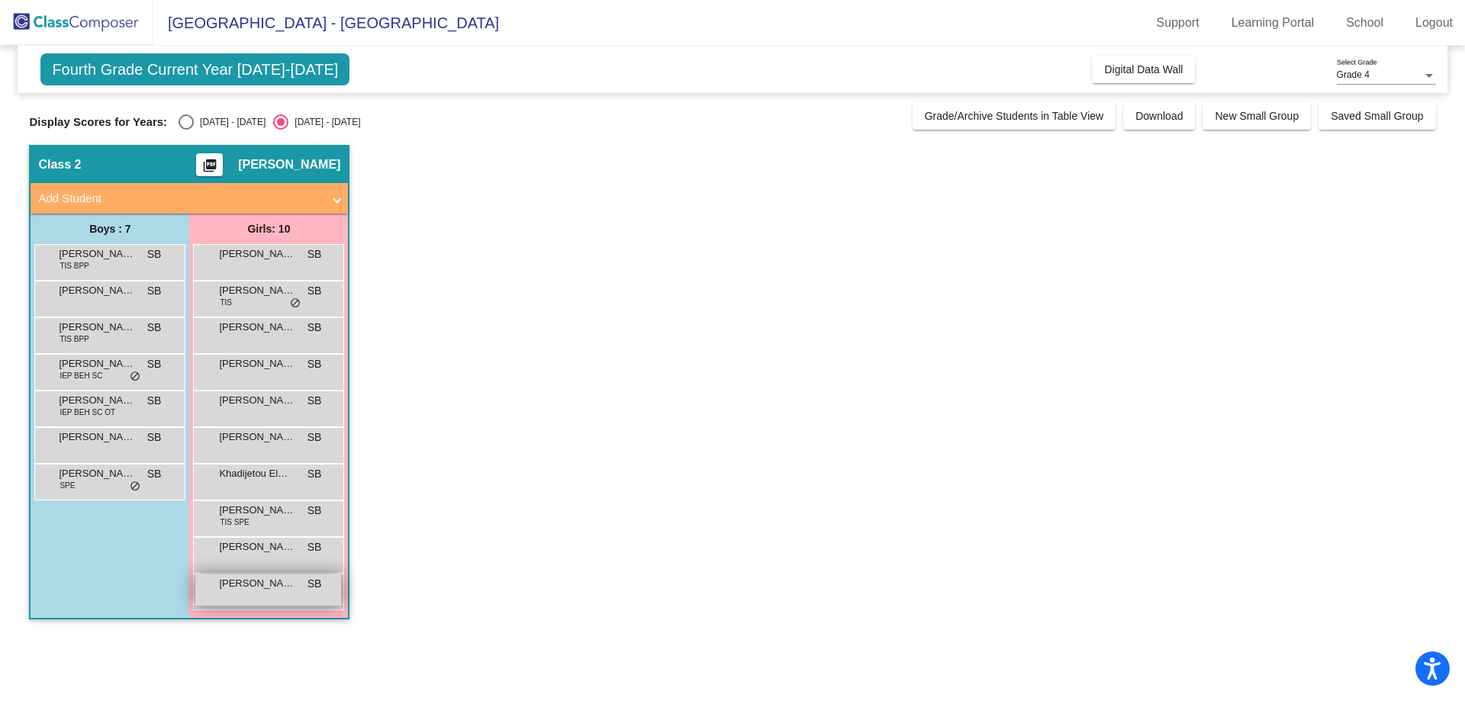
click at [272, 579] on span "[PERSON_NAME]" at bounding box center [257, 583] width 76 height 15
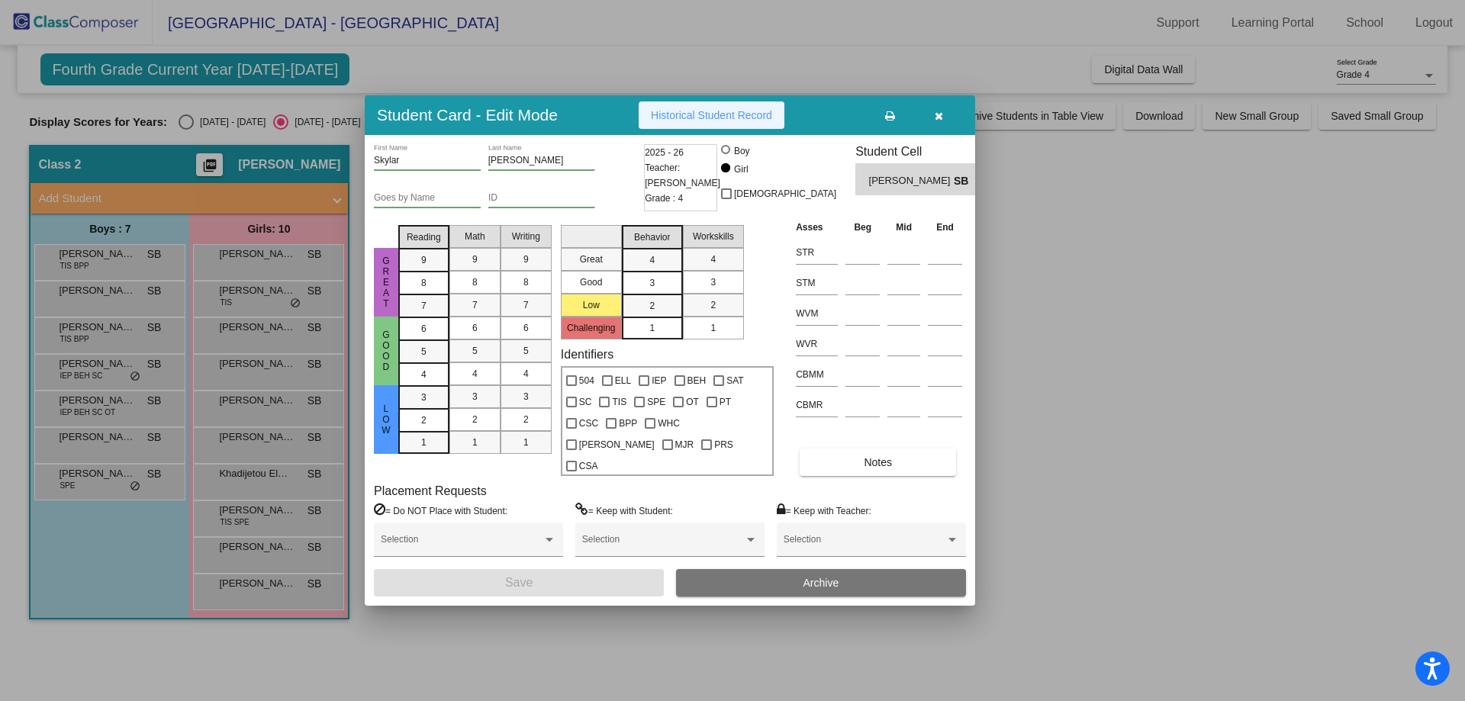
click at [662, 115] on button "Historical Student Record" at bounding box center [712, 115] width 146 height 27
click at [948, 129] on button "button" at bounding box center [938, 115] width 49 height 27
